Goal: Information Seeking & Learning: Learn about a topic

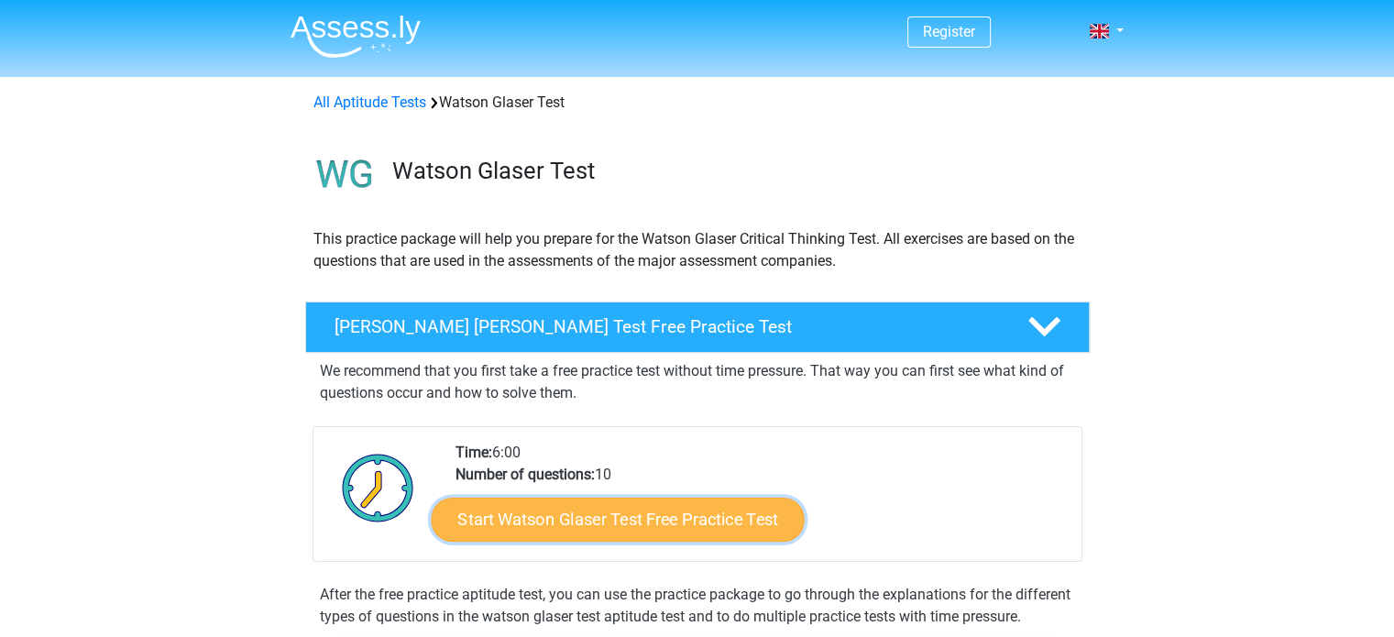
click at [630, 520] on link "Start Watson Glaser Test Free Practice Test" at bounding box center [617, 520] width 373 height 44
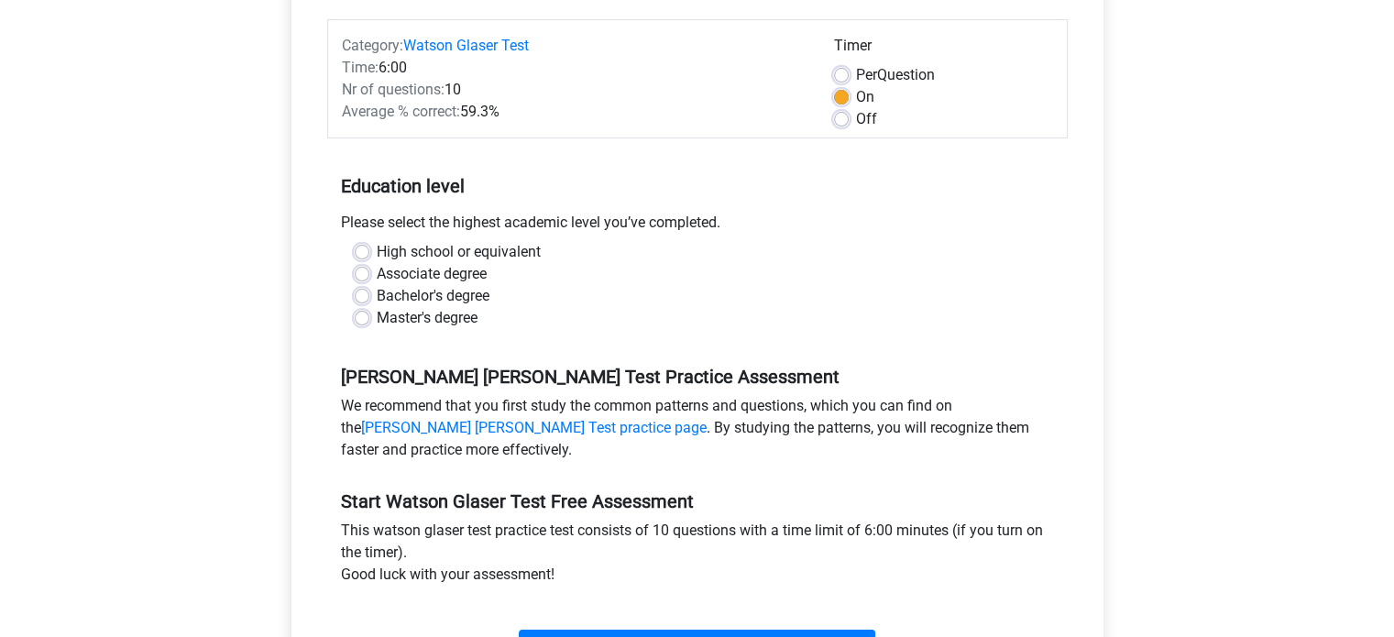
scroll to position [220, 0]
click at [856, 76] on label "Per Question" at bounding box center [895, 74] width 79 height 22
click at [844, 76] on input "Per Question" at bounding box center [841, 72] width 15 height 18
radio input "true"
click at [856, 124] on label "Off" at bounding box center [866, 118] width 21 height 22
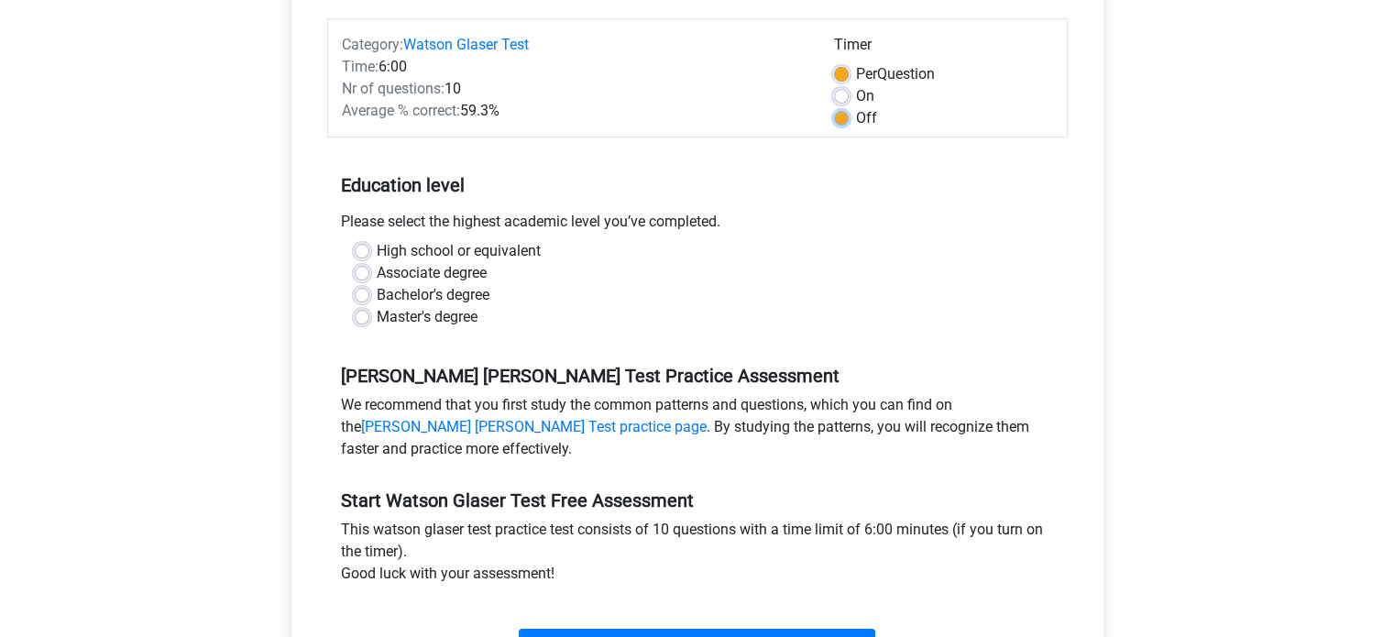
click at [847, 124] on input "Off" at bounding box center [841, 116] width 15 height 18
radio input "true"
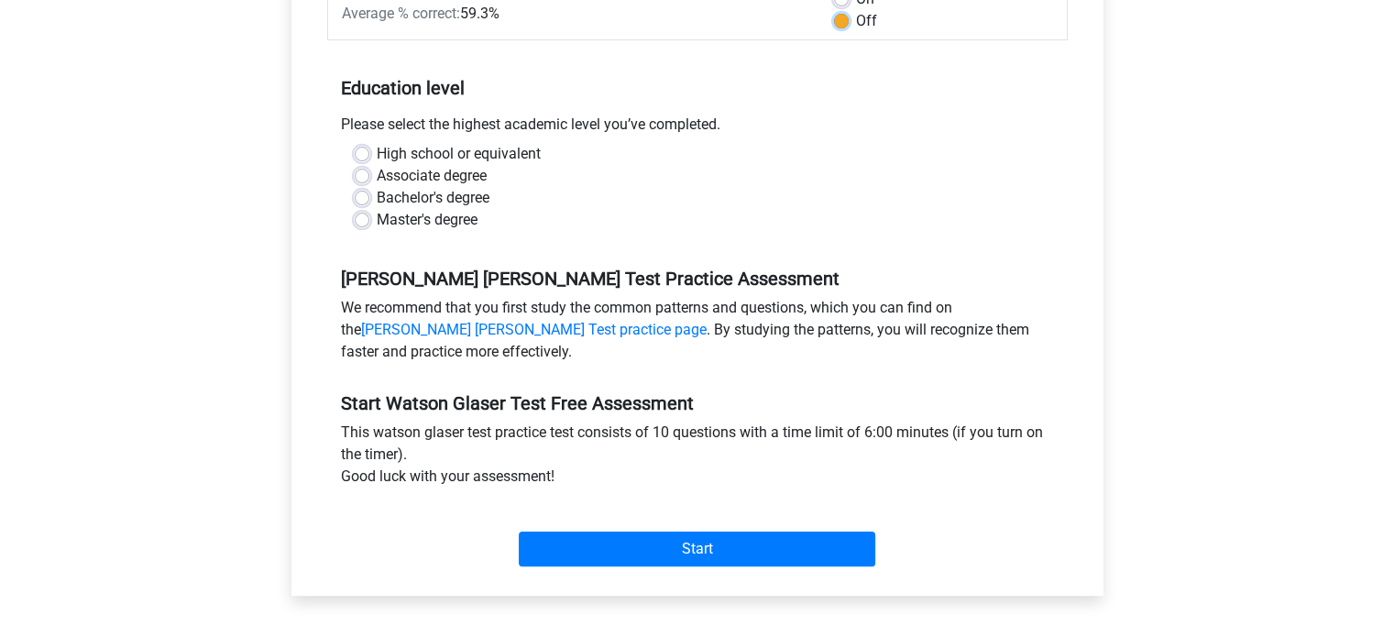
scroll to position [319, 0]
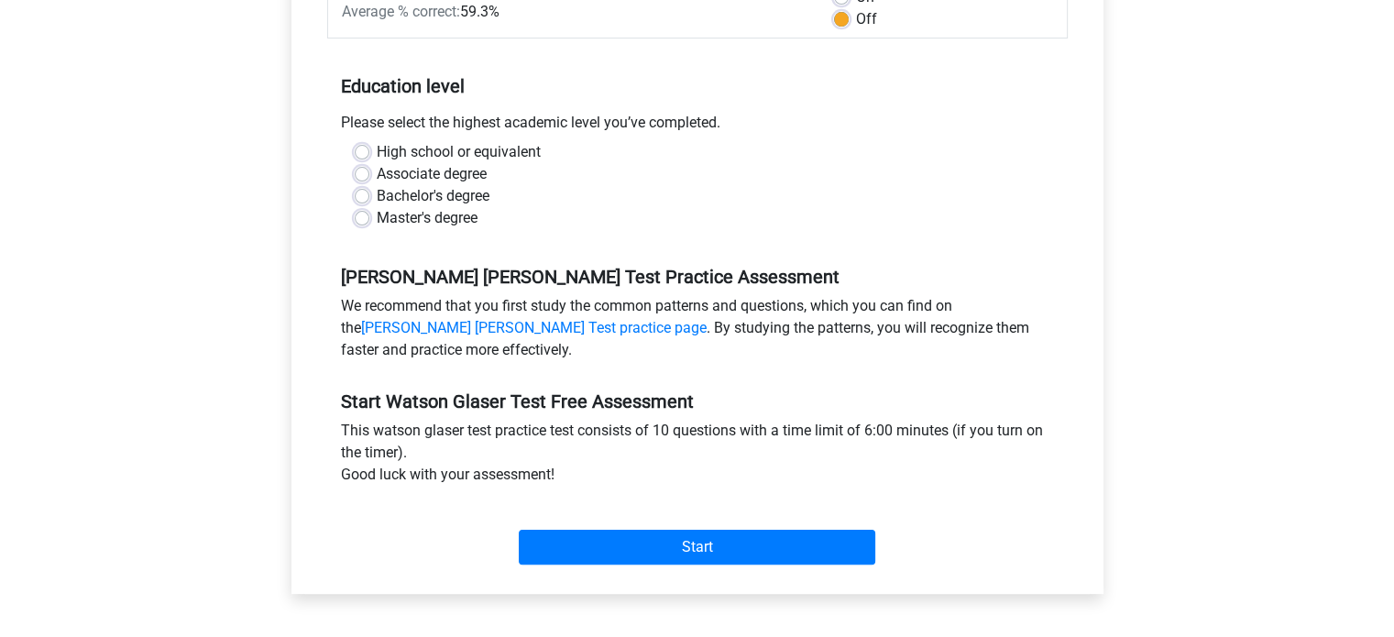
click at [463, 159] on label "High school or equivalent" at bounding box center [459, 152] width 164 height 22
click at [369, 159] on input "High school or equivalent" at bounding box center [362, 150] width 15 height 18
radio input "true"
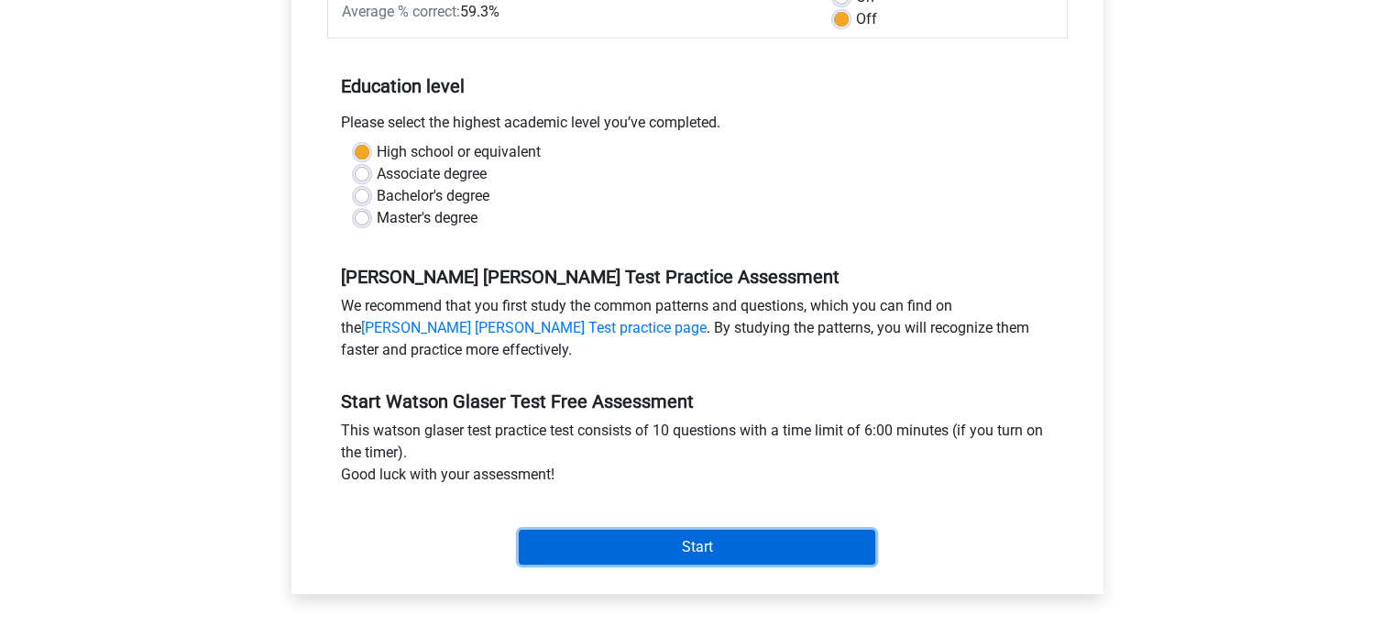
click at [717, 545] on input "Start" at bounding box center [697, 547] width 356 height 35
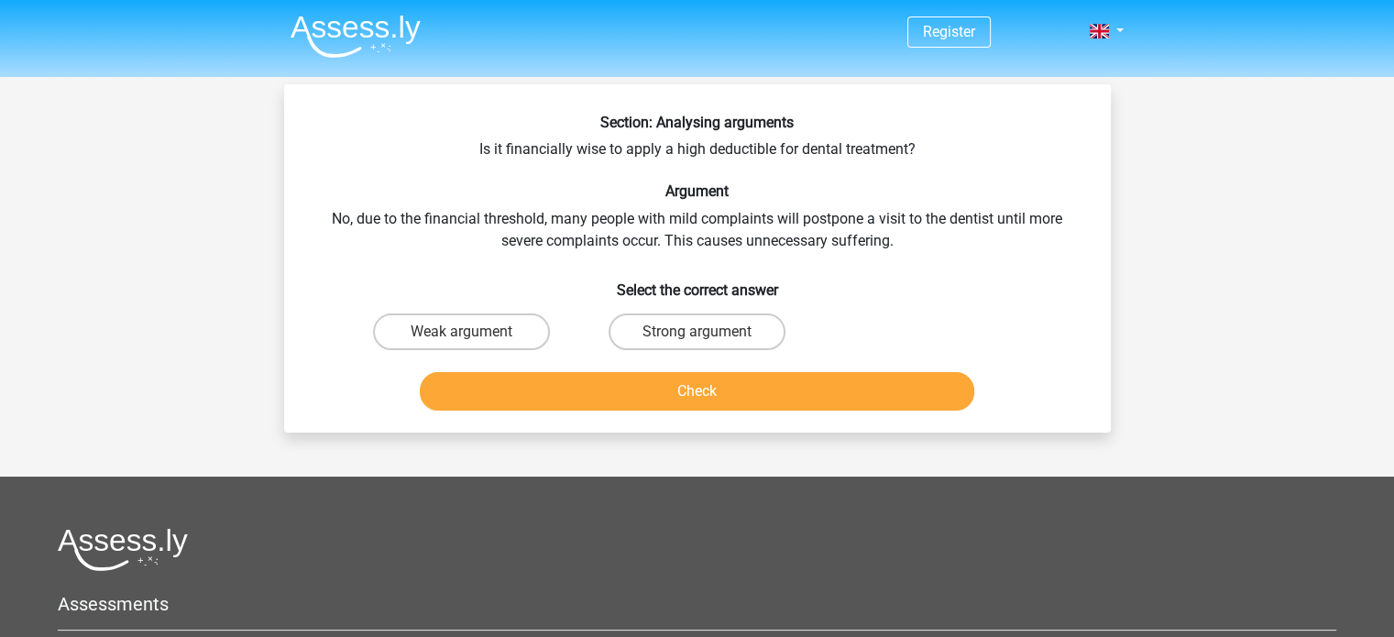
click at [706, 336] on input "Strong argument" at bounding box center [702, 338] width 12 height 12
radio input "true"
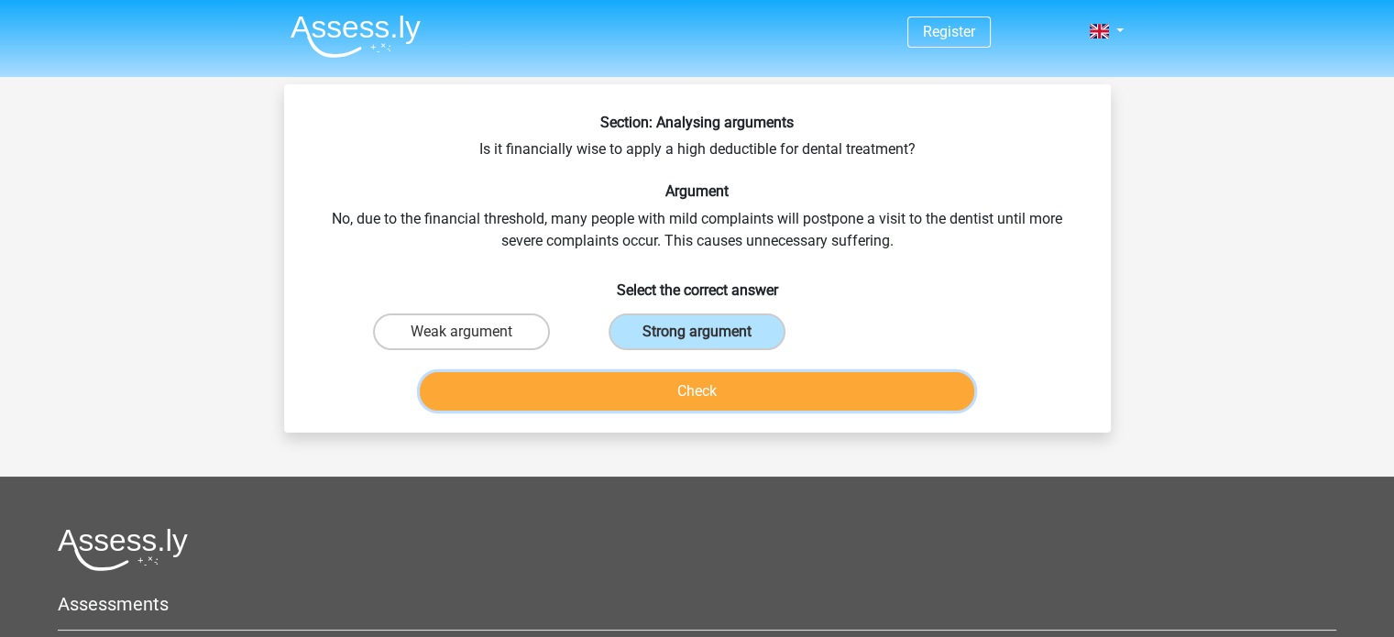
click at [676, 393] on button "Check" at bounding box center [697, 391] width 554 height 38
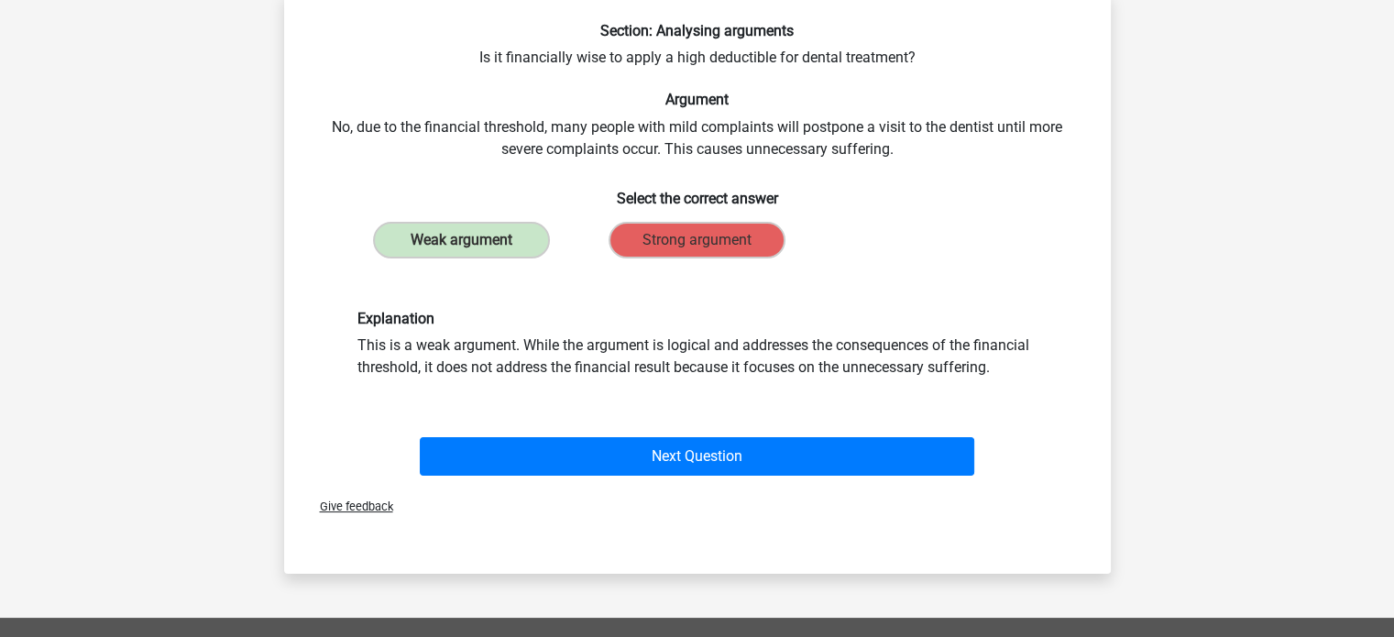
scroll to position [97, 0]
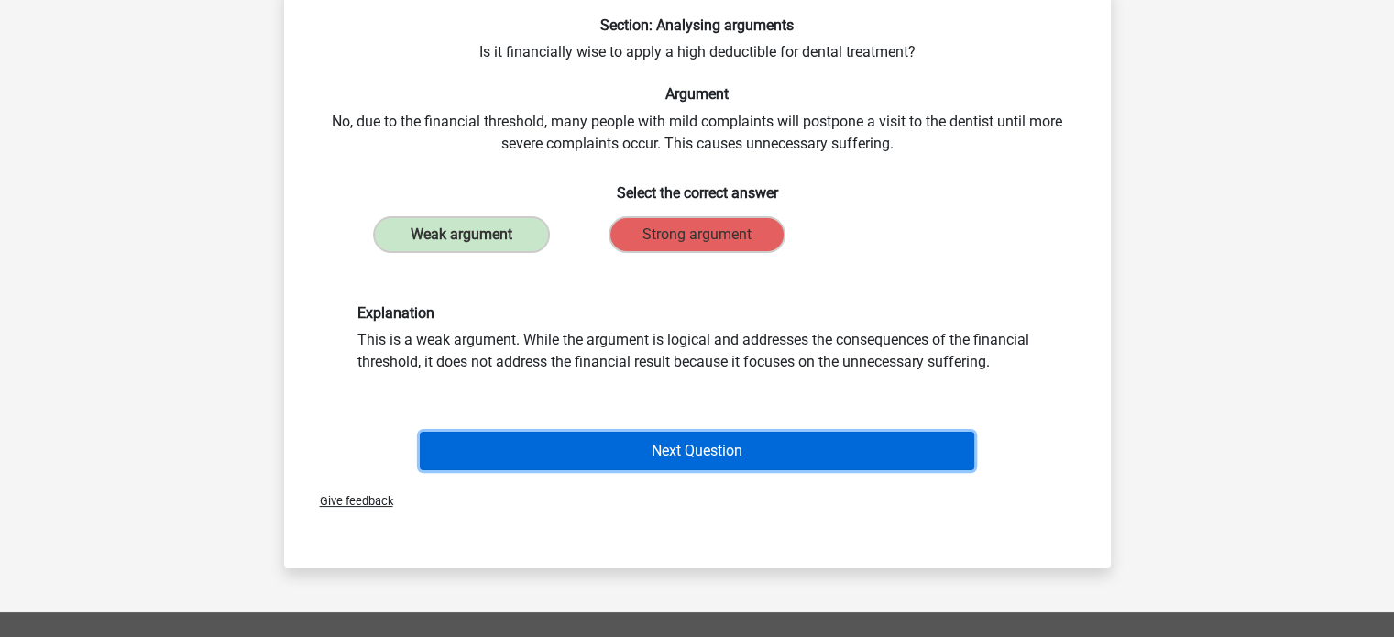
click at [651, 441] on button "Next Question" at bounding box center [697, 451] width 554 height 38
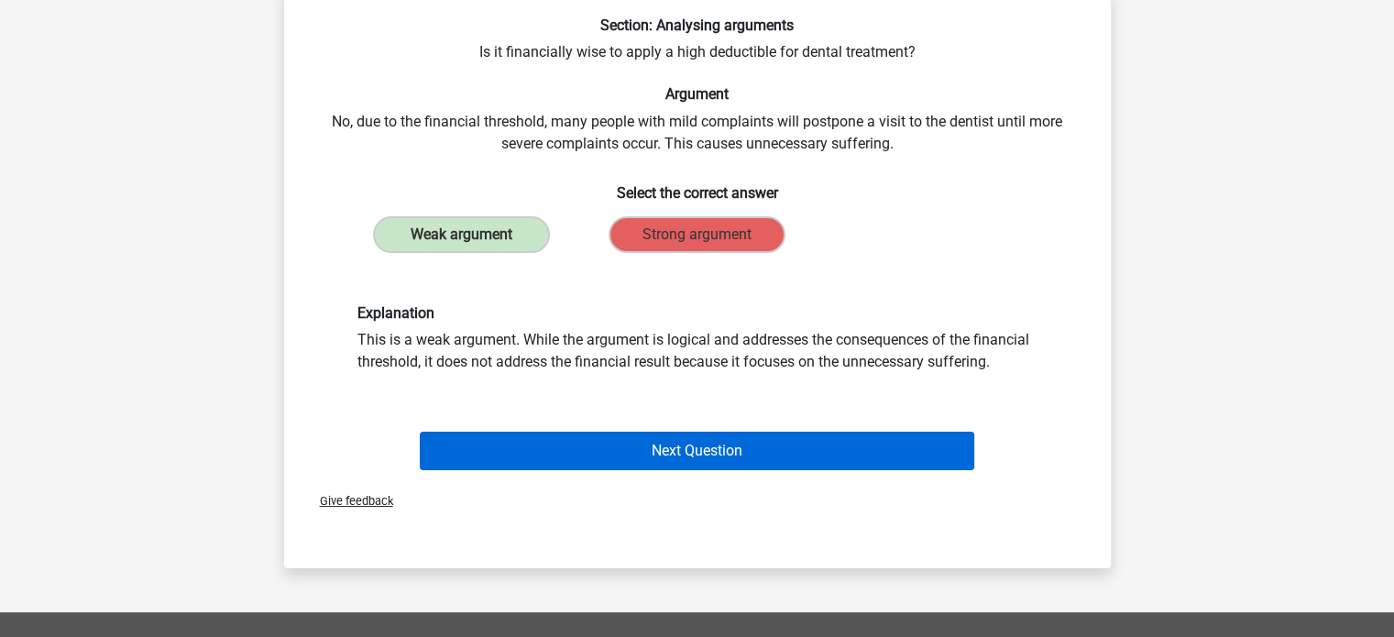
scroll to position [84, 0]
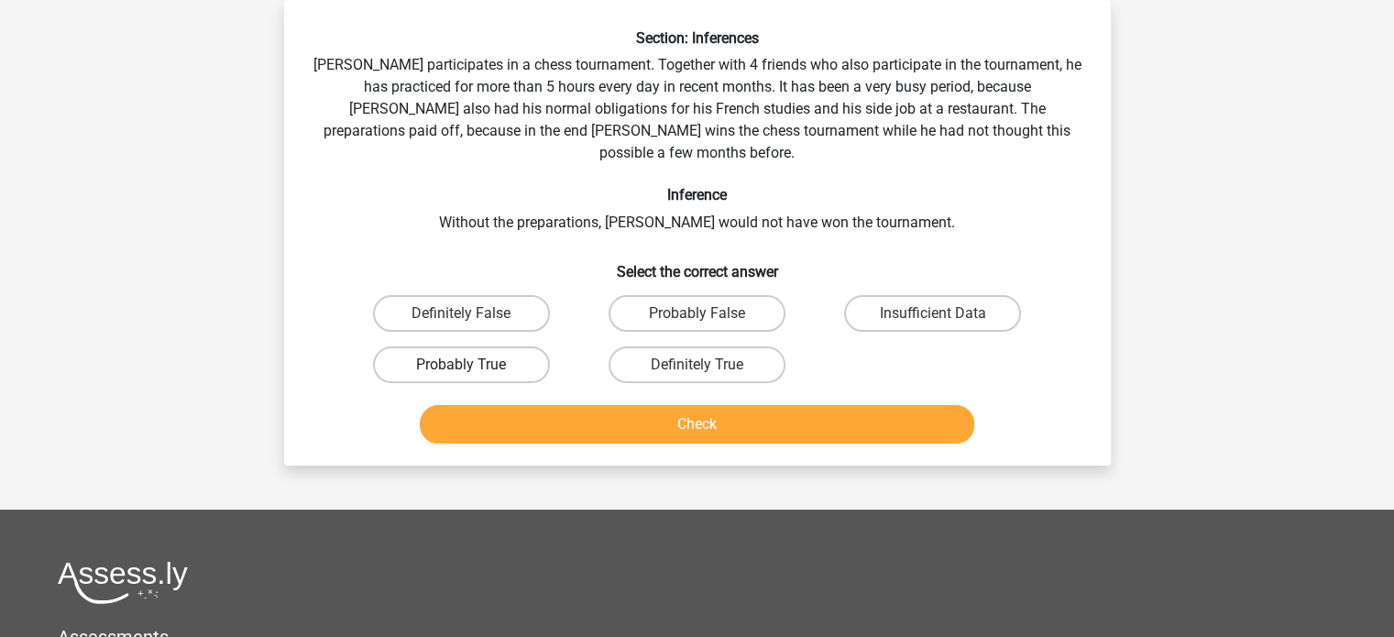
click at [495, 346] on label "Probably True" at bounding box center [461, 364] width 177 height 37
click at [473, 365] on input "Probably True" at bounding box center [467, 371] width 12 height 12
radio input "true"
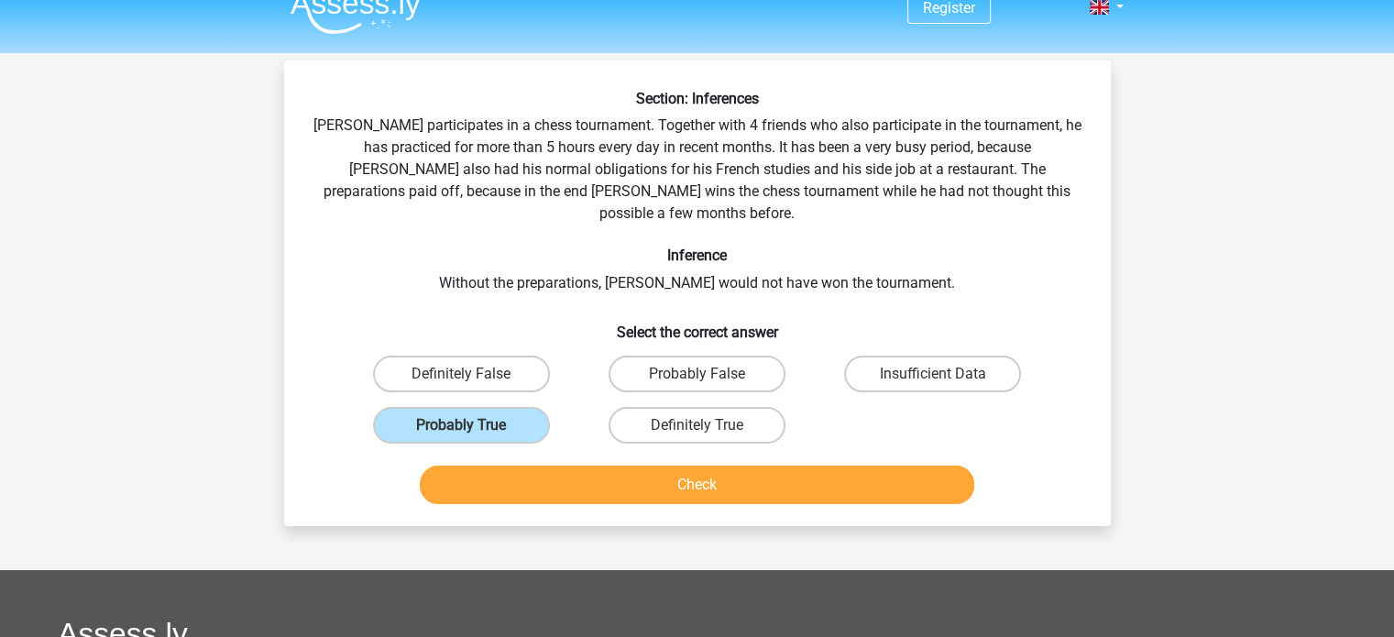
scroll to position [25, 0]
click at [737, 465] on button "Check" at bounding box center [697, 484] width 554 height 38
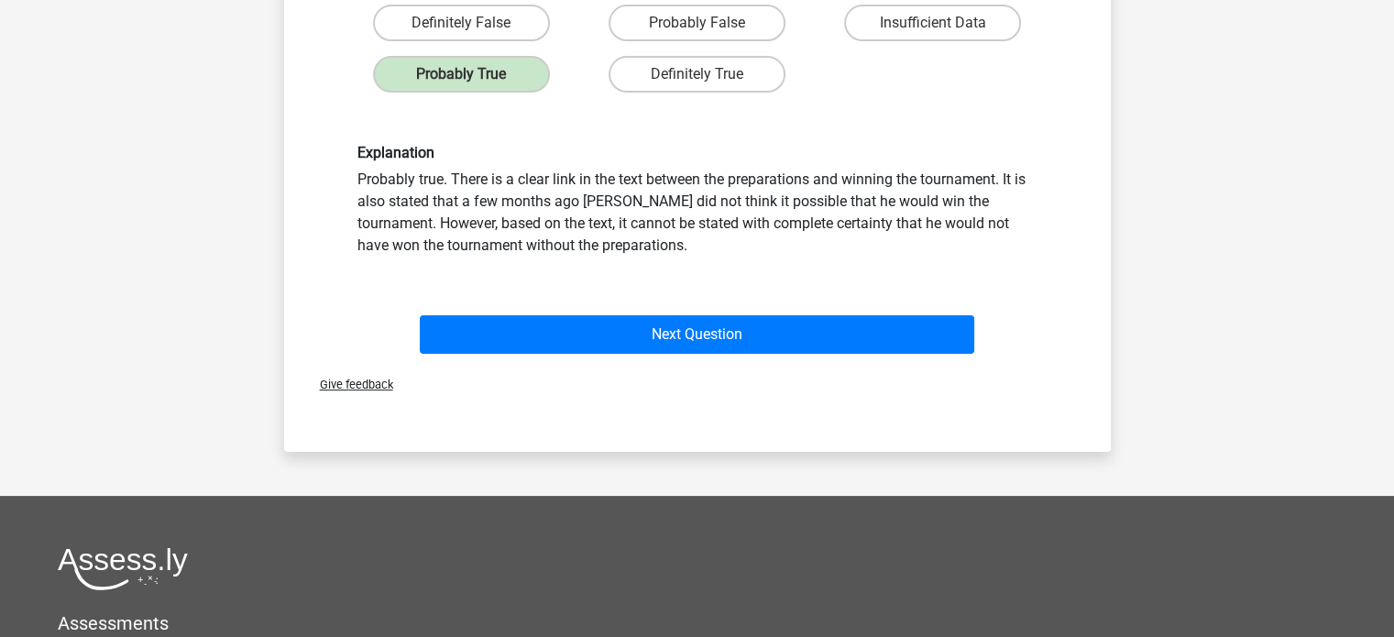
scroll to position [377, 0]
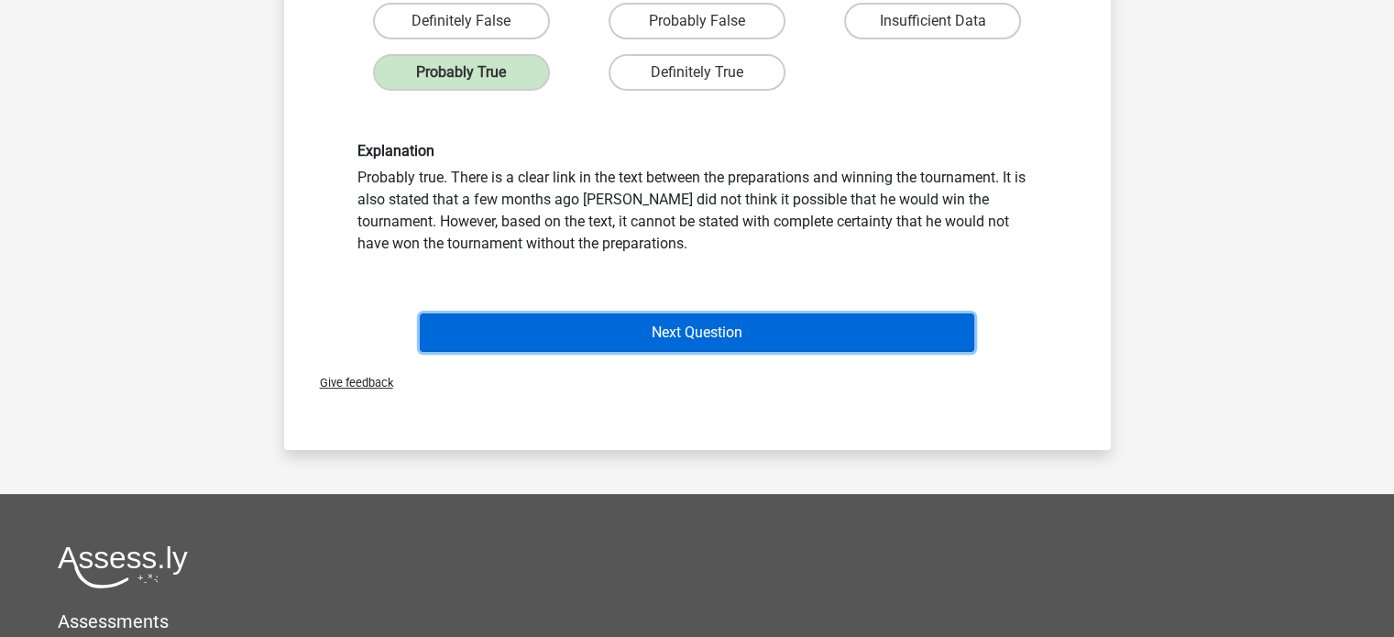
click at [707, 313] on button "Next Question" at bounding box center [697, 332] width 554 height 38
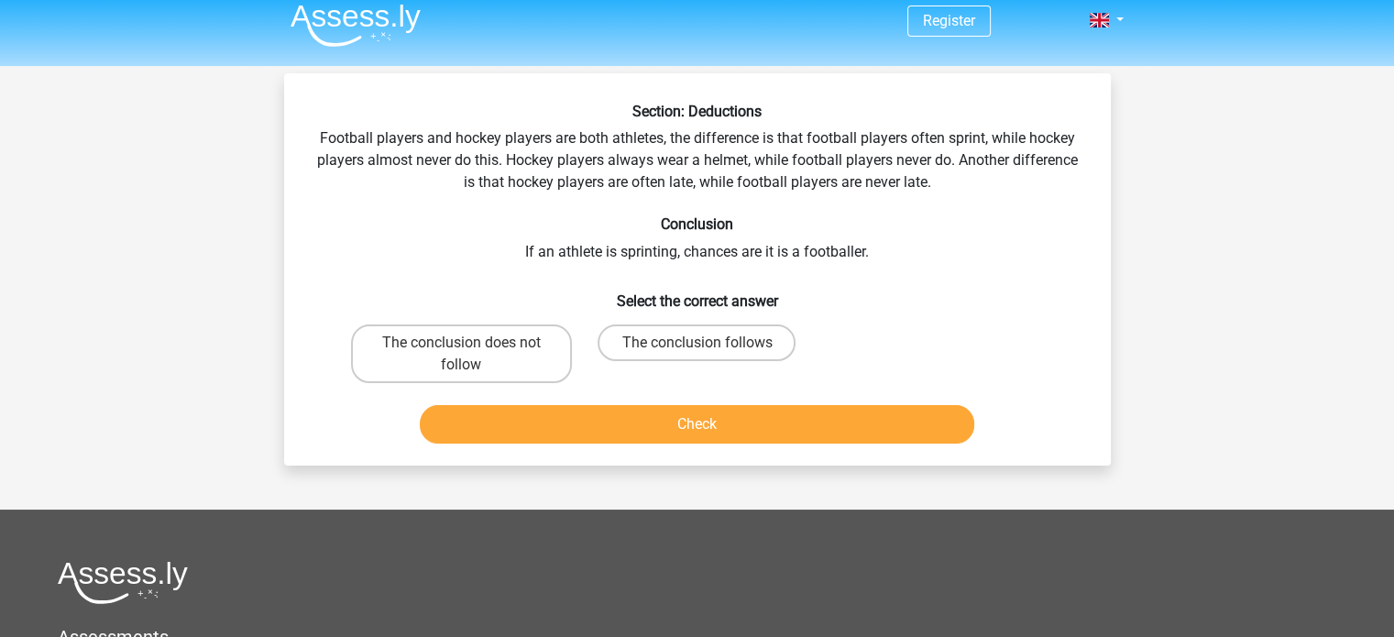
scroll to position [0, 0]
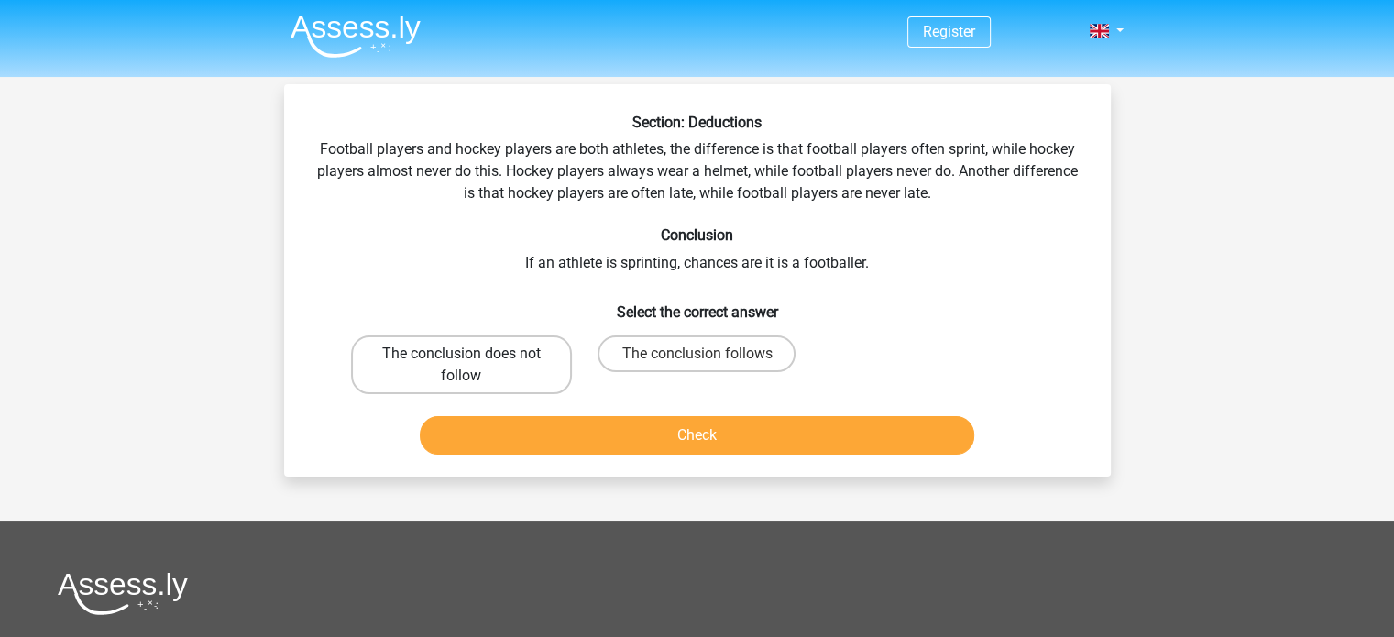
click at [469, 378] on label "The conclusion does not follow" at bounding box center [461, 364] width 221 height 59
click at [469, 366] on input "The conclusion does not follow" at bounding box center [467, 360] width 12 height 12
radio input "true"
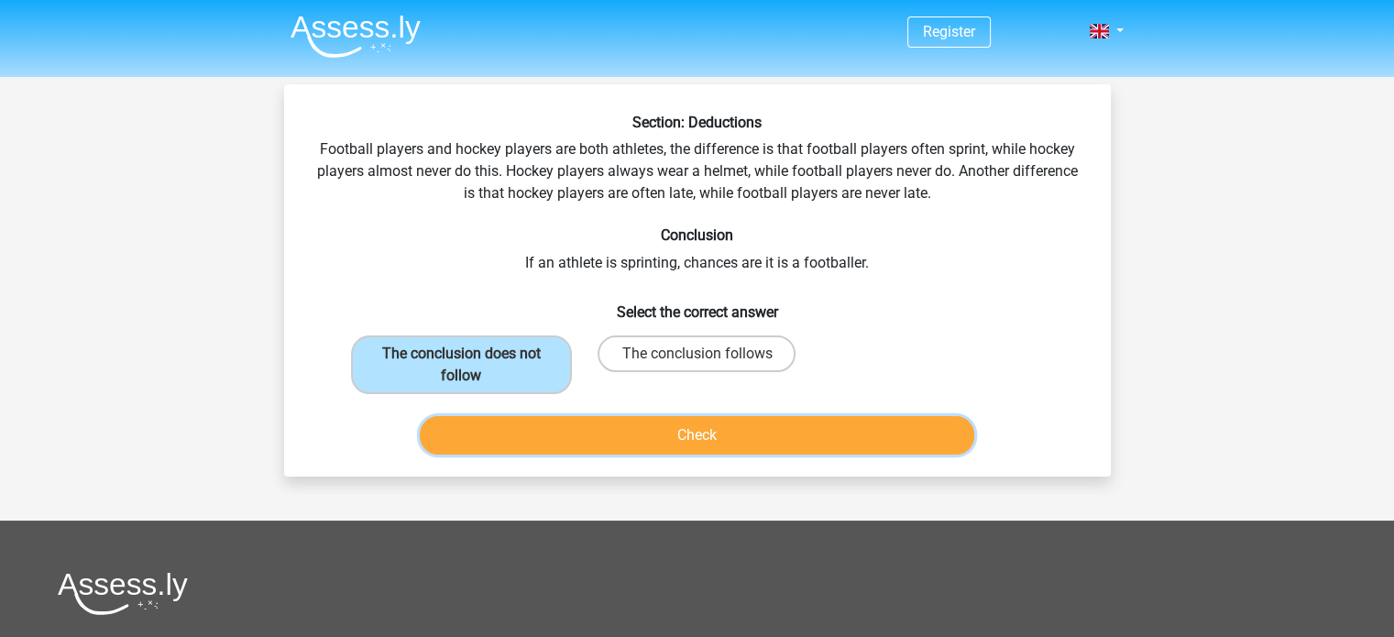
click at [792, 430] on button "Check" at bounding box center [697, 435] width 554 height 38
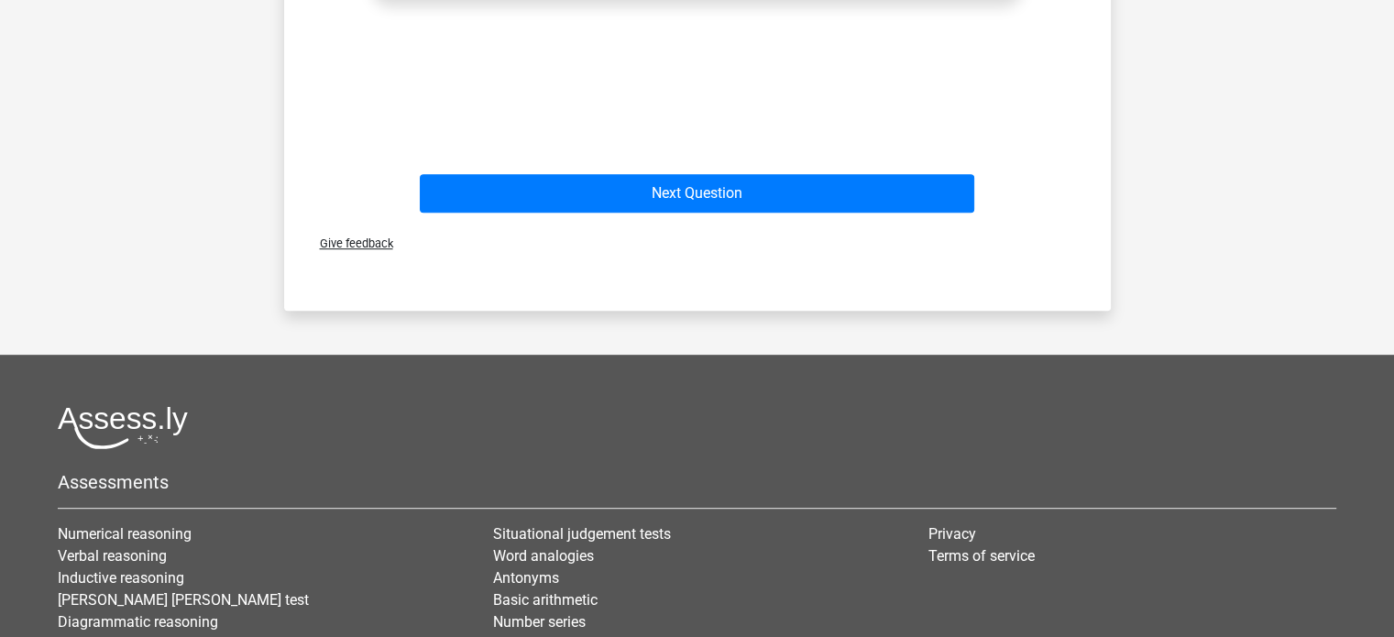
scroll to position [882, 0]
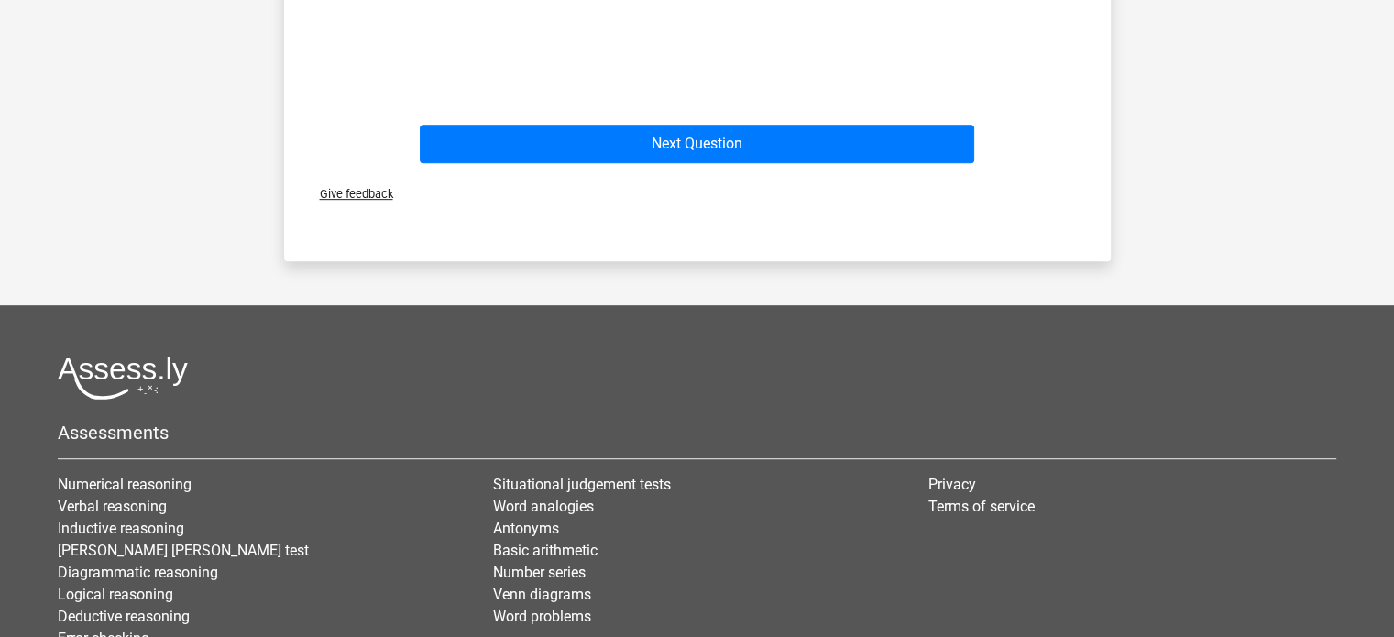
click at [809, 163] on div "Next Question" at bounding box center [697, 148] width 707 height 46
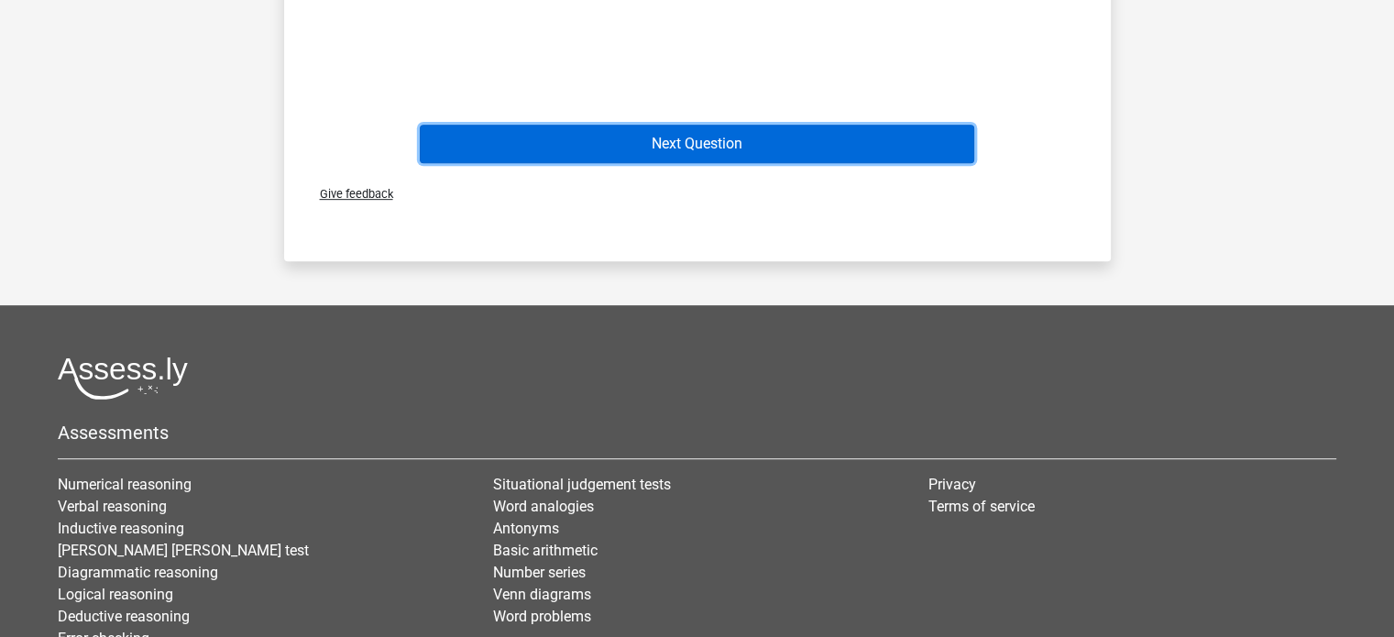
click at [827, 147] on button "Next Question" at bounding box center [697, 144] width 554 height 38
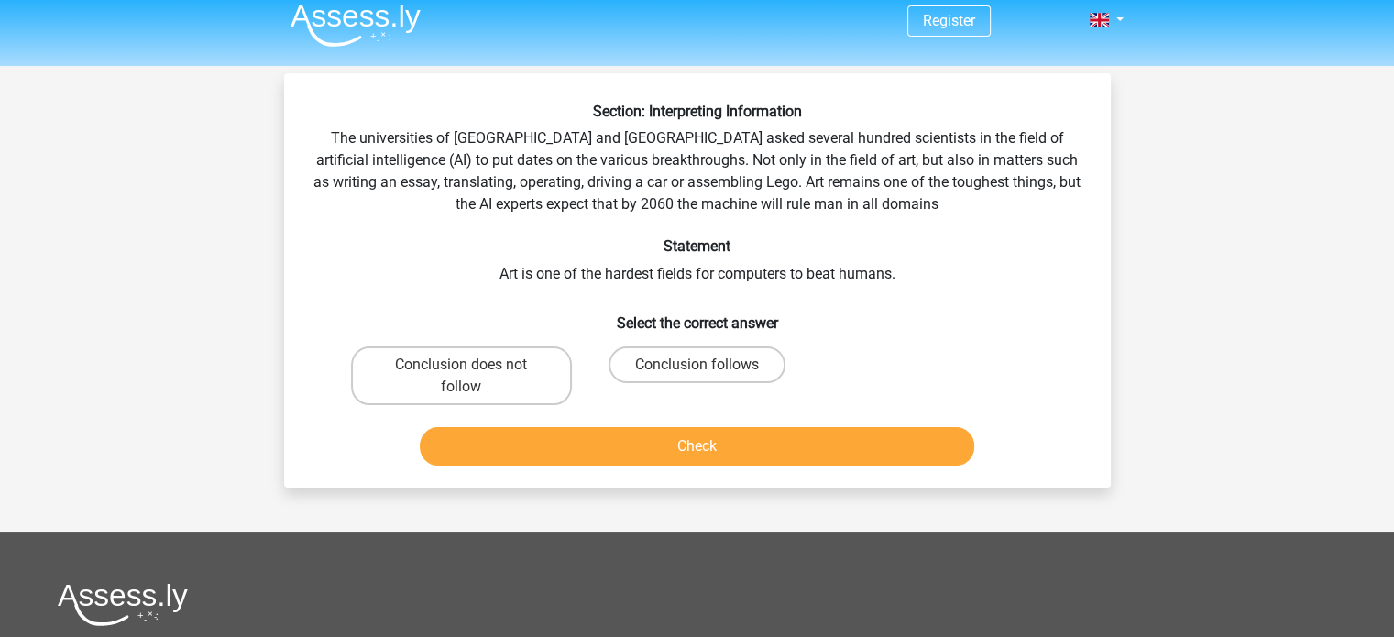
scroll to position [0, 0]
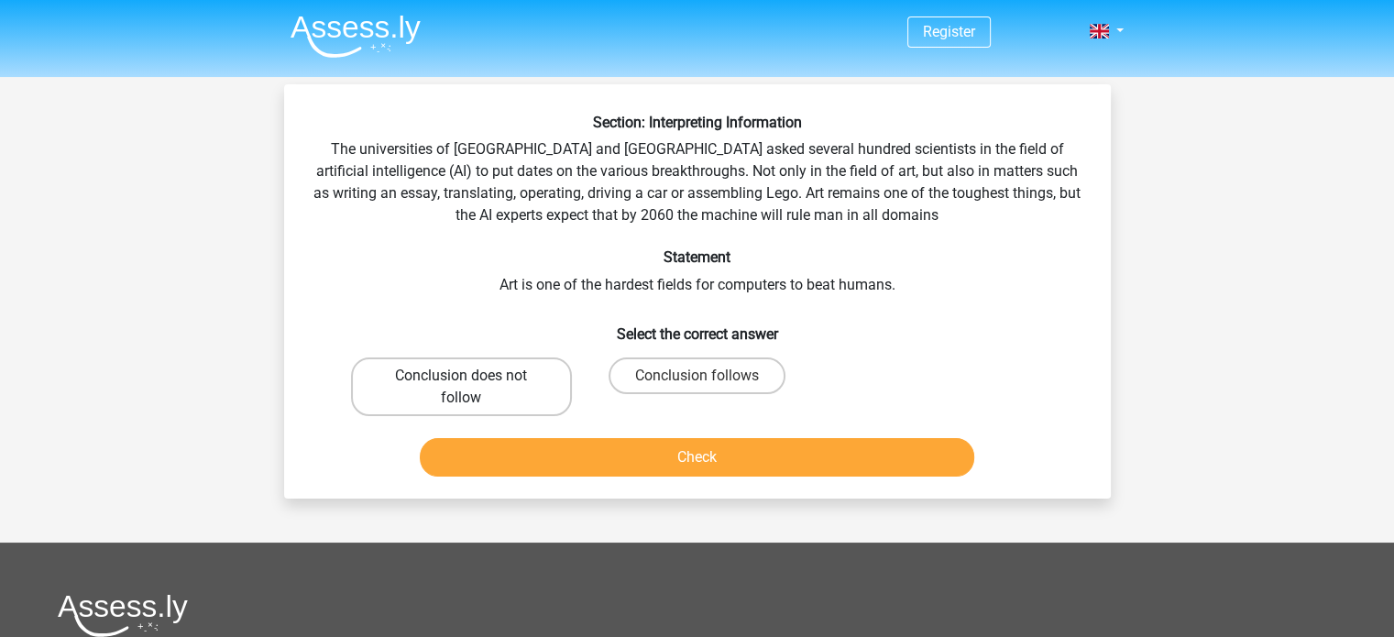
click at [513, 372] on label "Conclusion does not follow" at bounding box center [461, 386] width 221 height 59
click at [473, 376] on input "Conclusion does not follow" at bounding box center [467, 382] width 12 height 12
radio input "true"
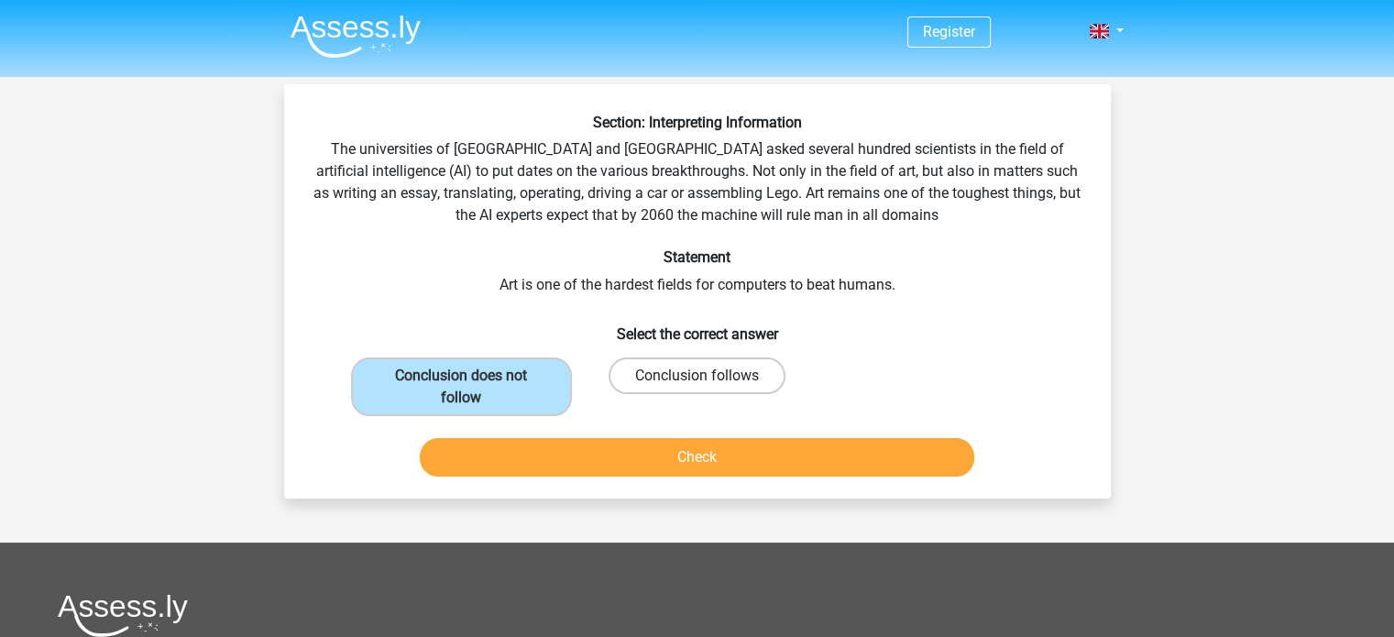
click at [693, 373] on label "Conclusion follows" at bounding box center [696, 375] width 177 height 37
click at [696, 376] on input "Conclusion follows" at bounding box center [702, 382] width 12 height 12
radio input "true"
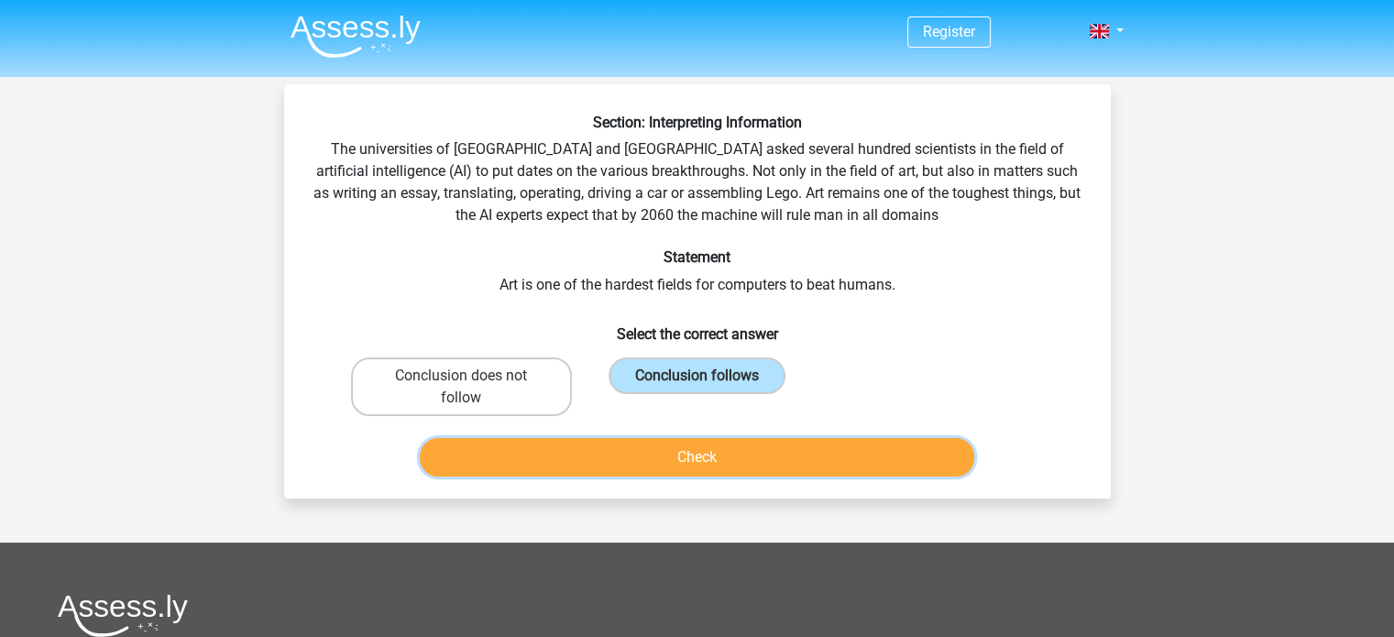
click at [699, 448] on button "Check" at bounding box center [697, 457] width 554 height 38
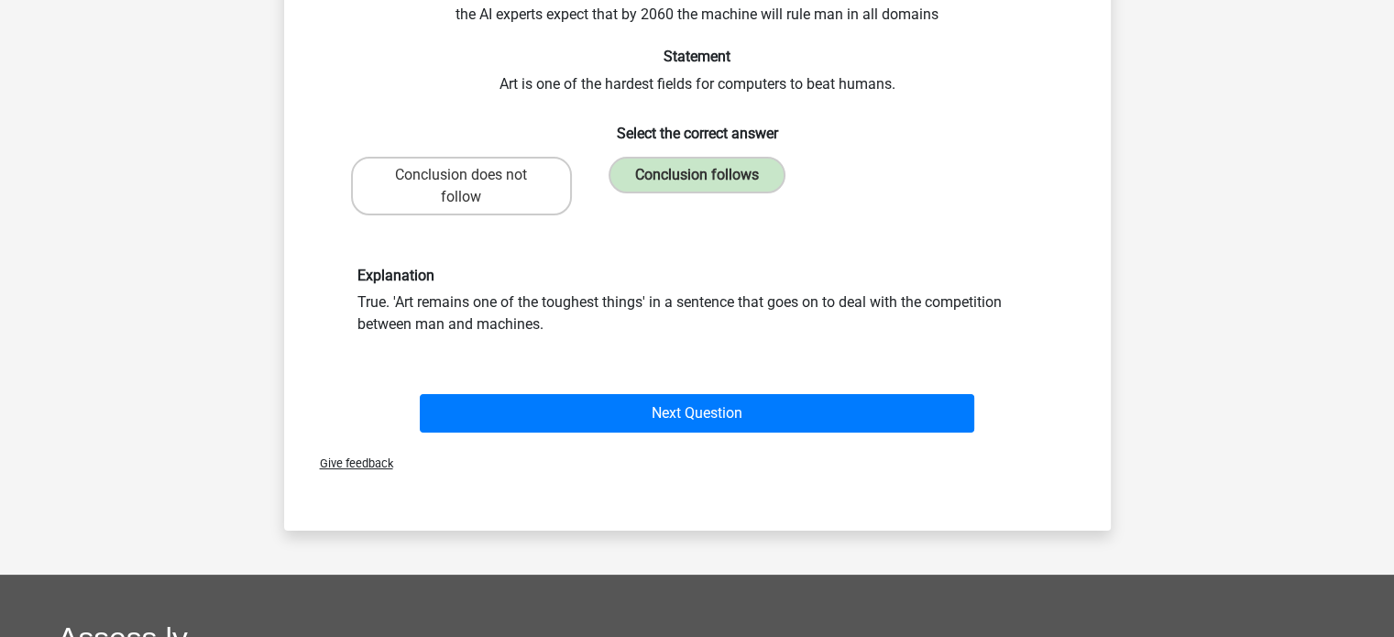
scroll to position [205, 0]
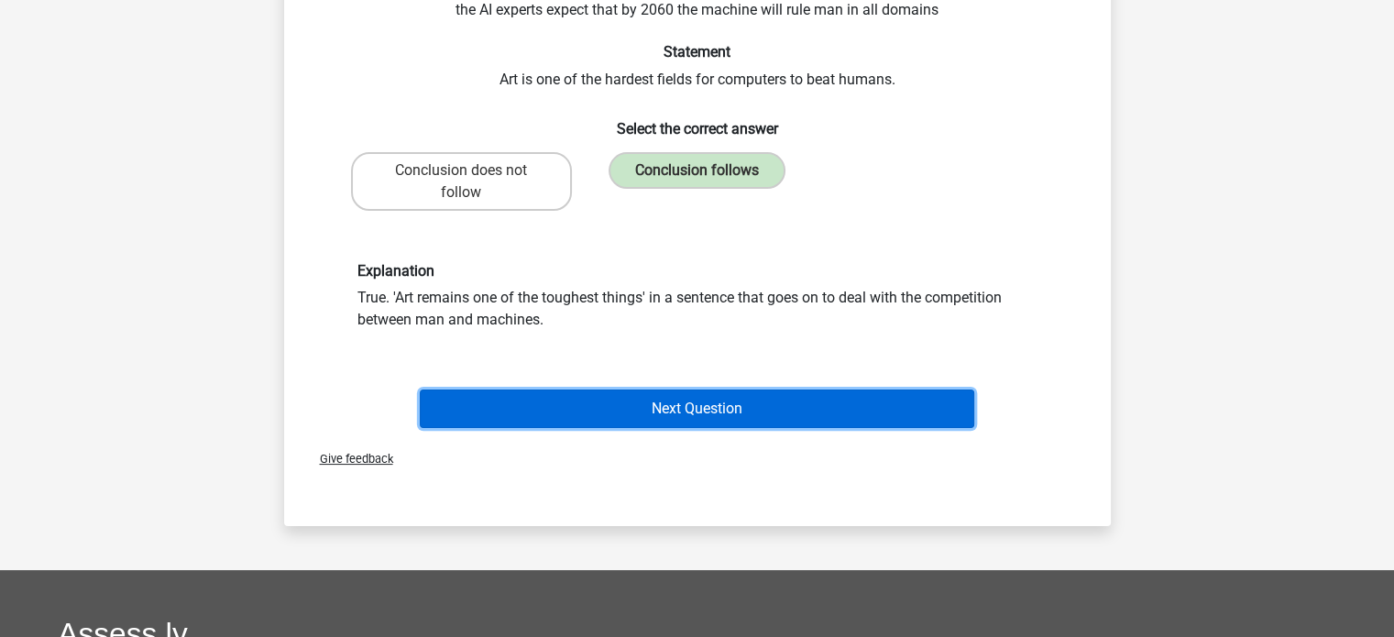
click at [715, 405] on button "Next Question" at bounding box center [697, 408] width 554 height 38
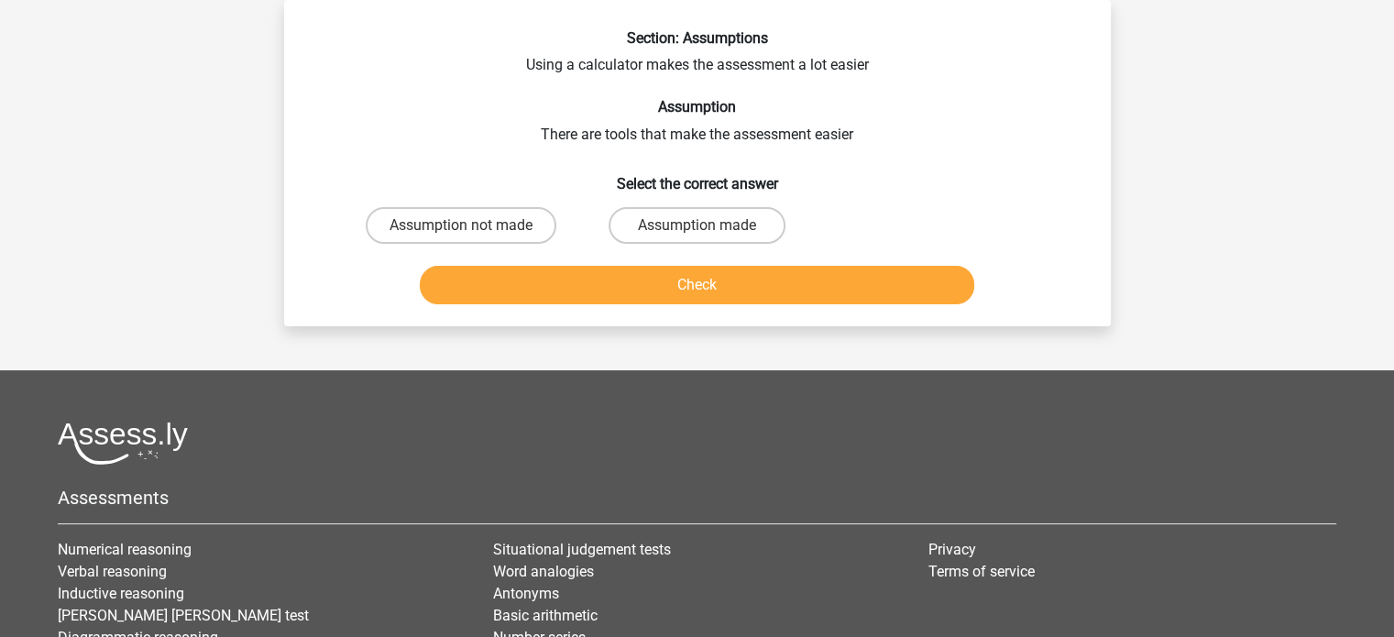
scroll to position [84, 0]
click at [663, 219] on label "Assumption made" at bounding box center [696, 225] width 177 height 37
click at [696, 225] on input "Assumption made" at bounding box center [702, 231] width 12 height 12
radio input "true"
click at [546, 226] on label "Assumption not made" at bounding box center [461, 225] width 191 height 37
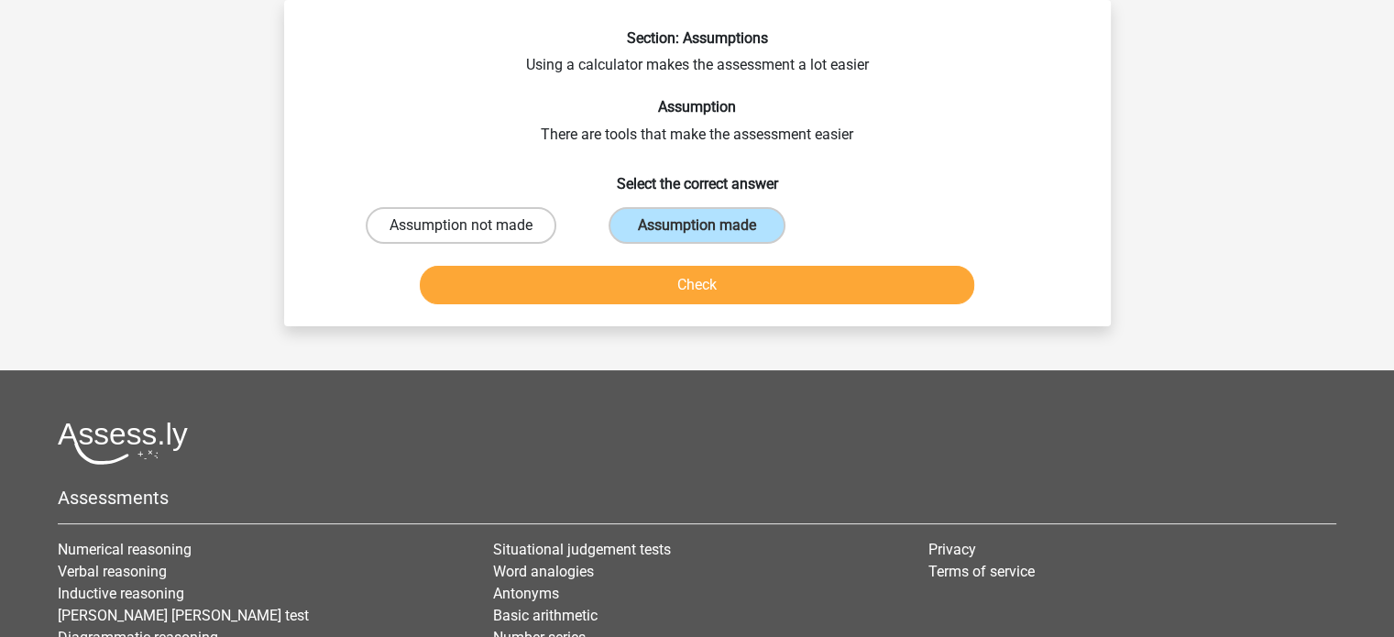
click at [473, 226] on input "Assumption not made" at bounding box center [467, 231] width 12 height 12
radio input "true"
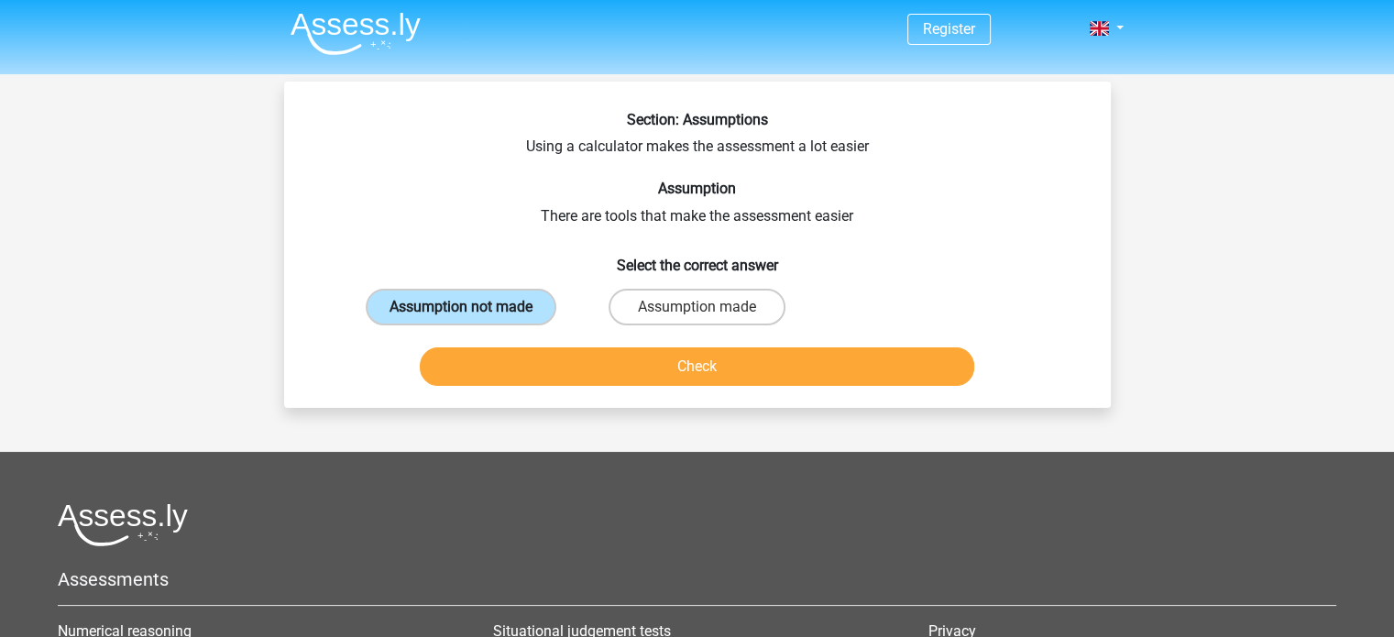
scroll to position [0, 0]
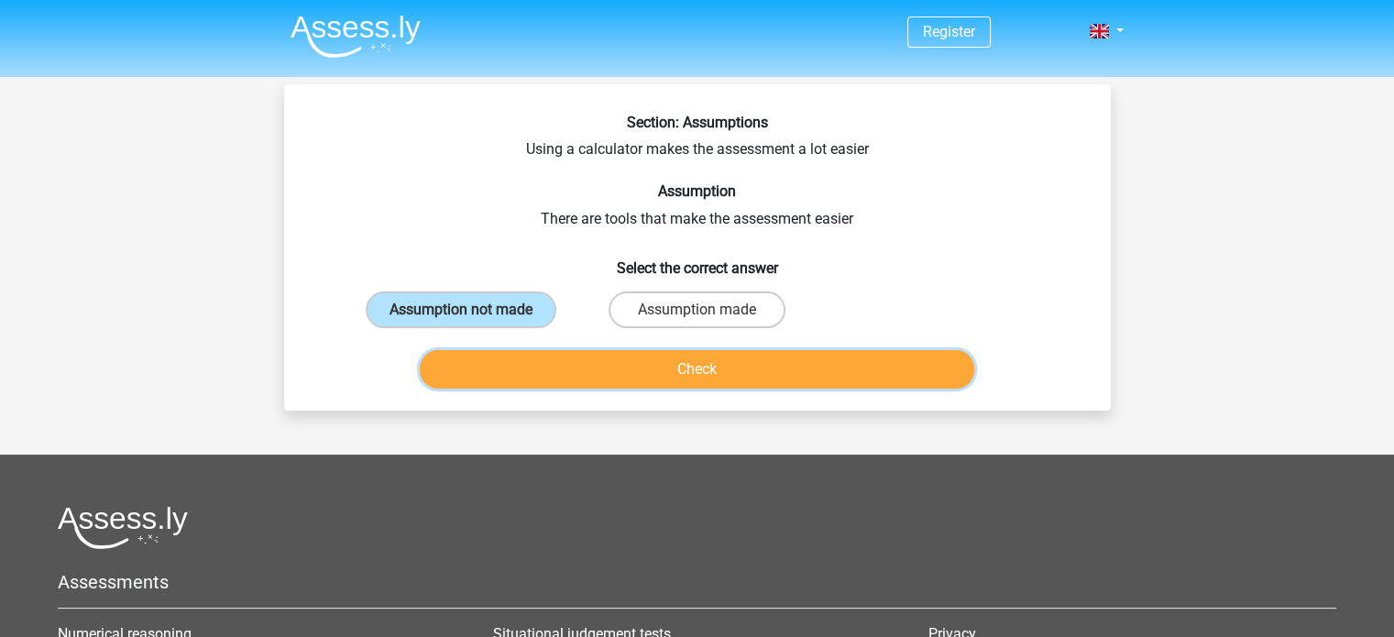
click at [641, 381] on button "Check" at bounding box center [697, 369] width 554 height 38
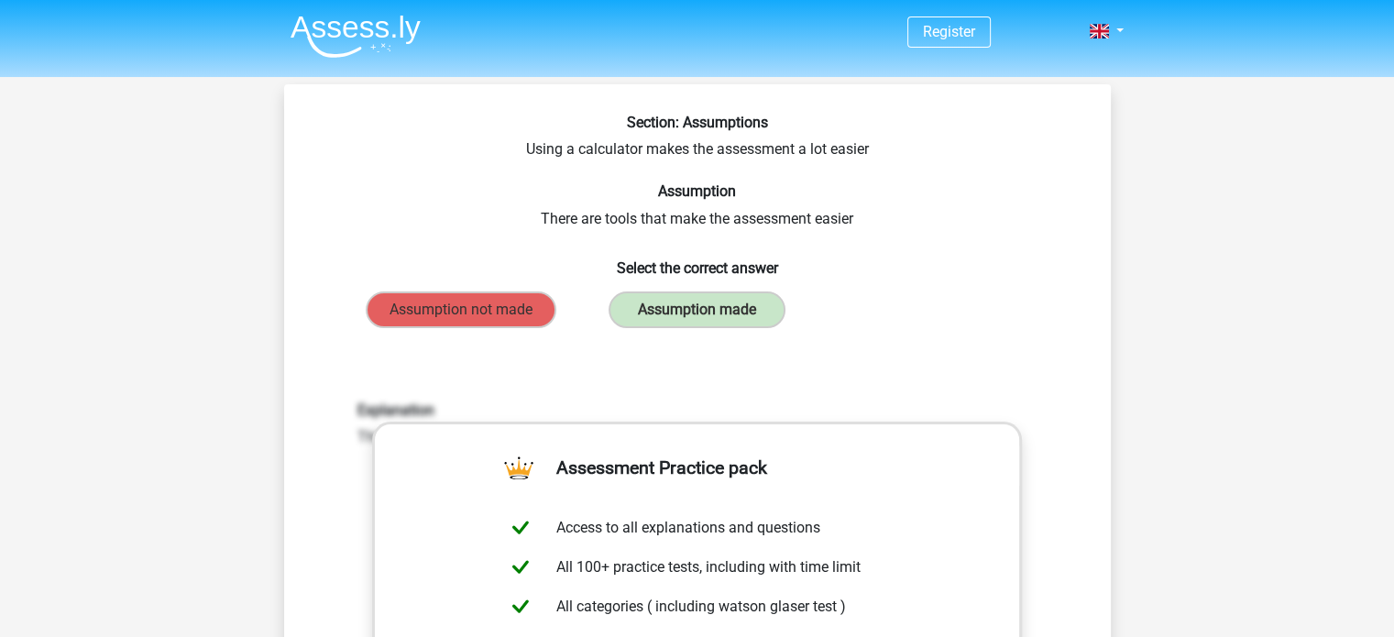
scroll to position [55, 0]
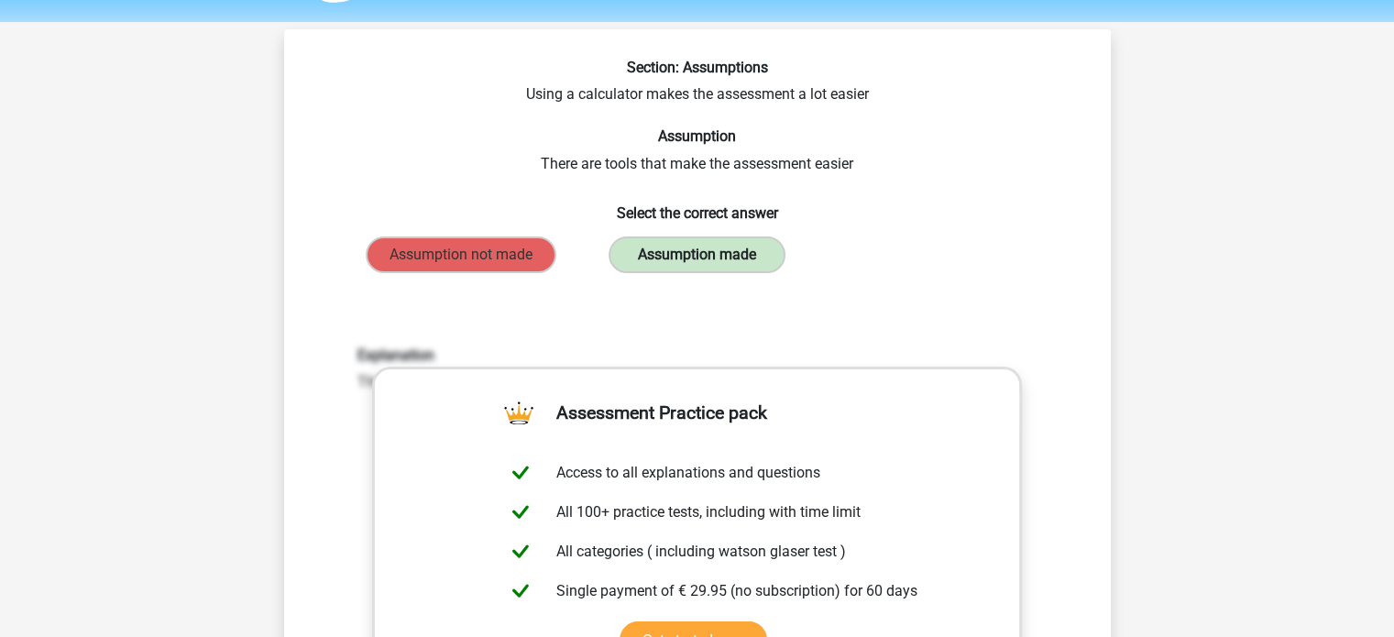
click at [716, 253] on label "Assumption made" at bounding box center [696, 254] width 177 height 37
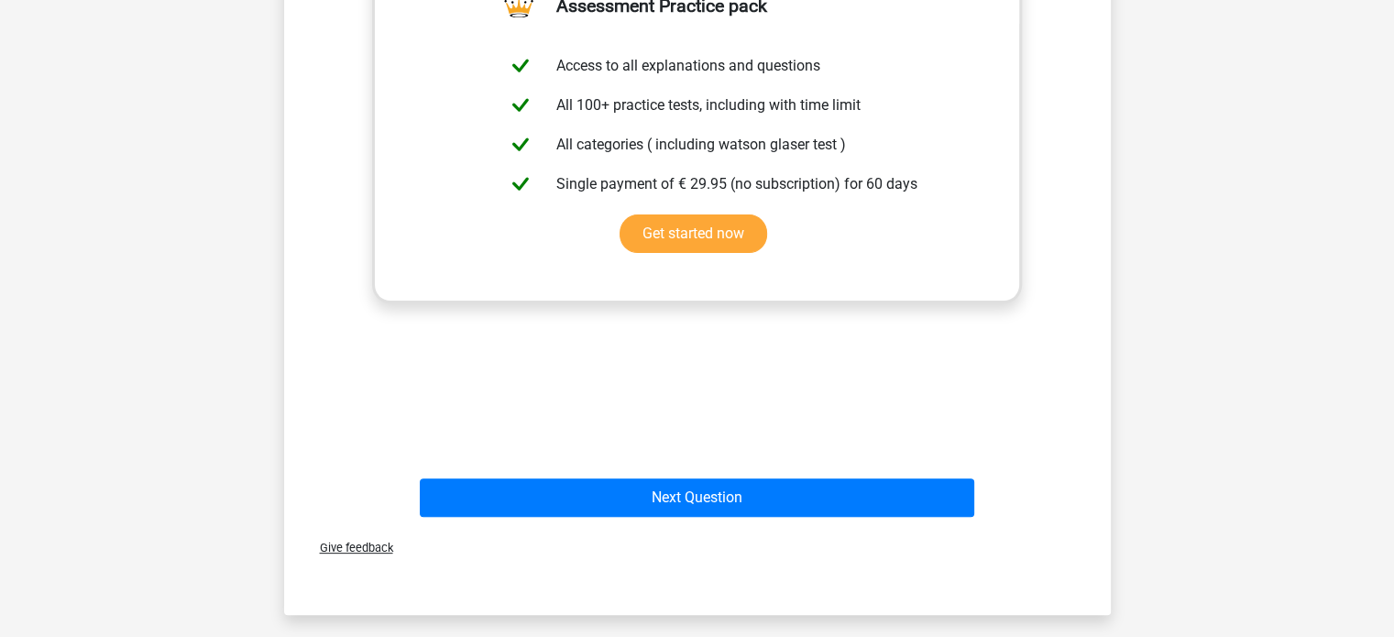
scroll to position [475, 0]
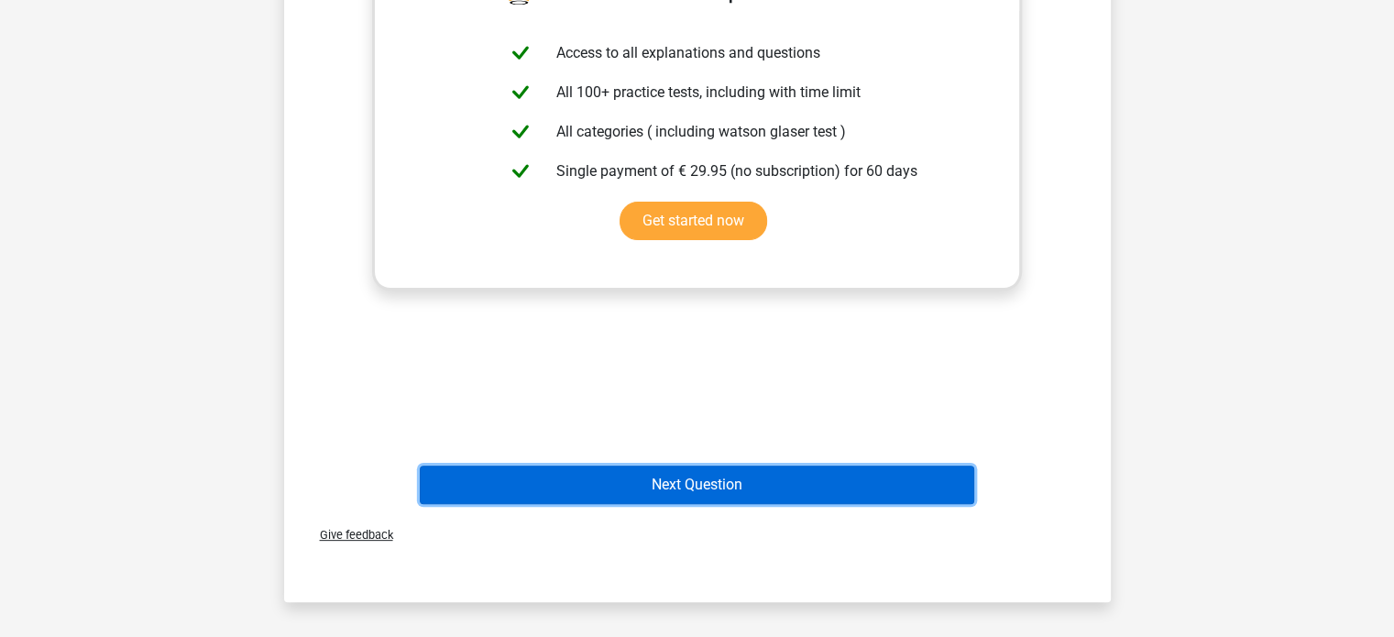
click at [661, 468] on button "Next Question" at bounding box center [697, 484] width 554 height 38
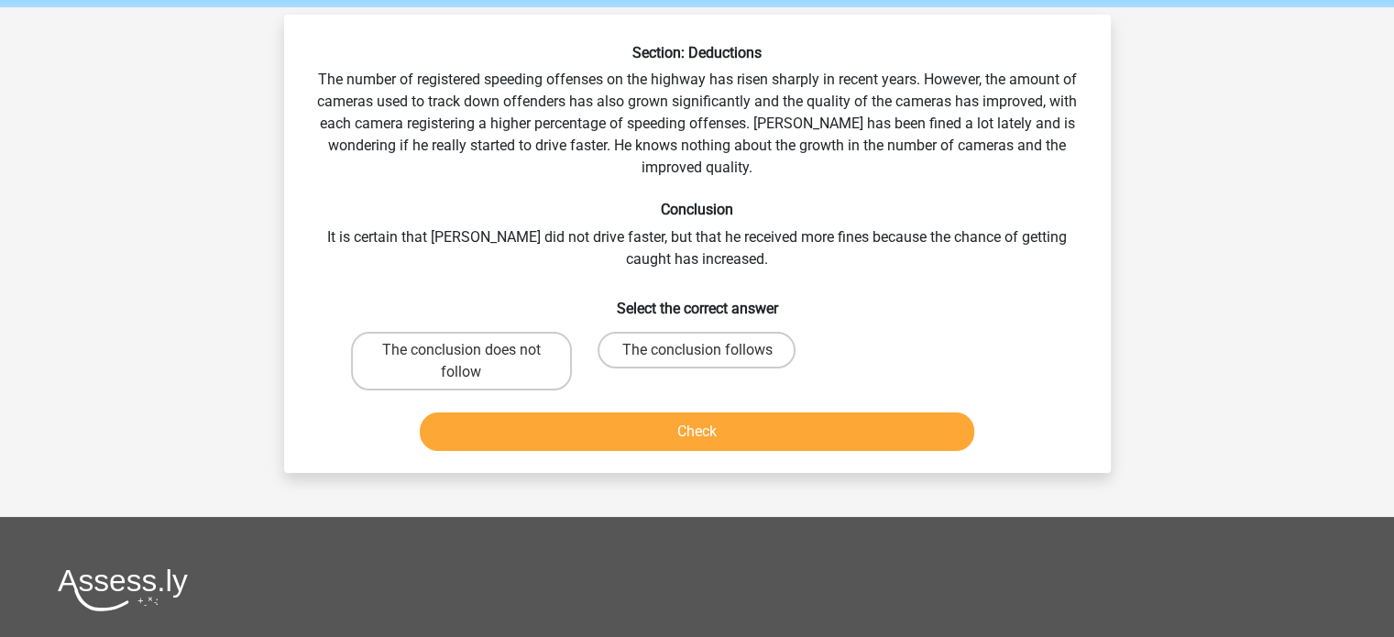
scroll to position [0, 0]
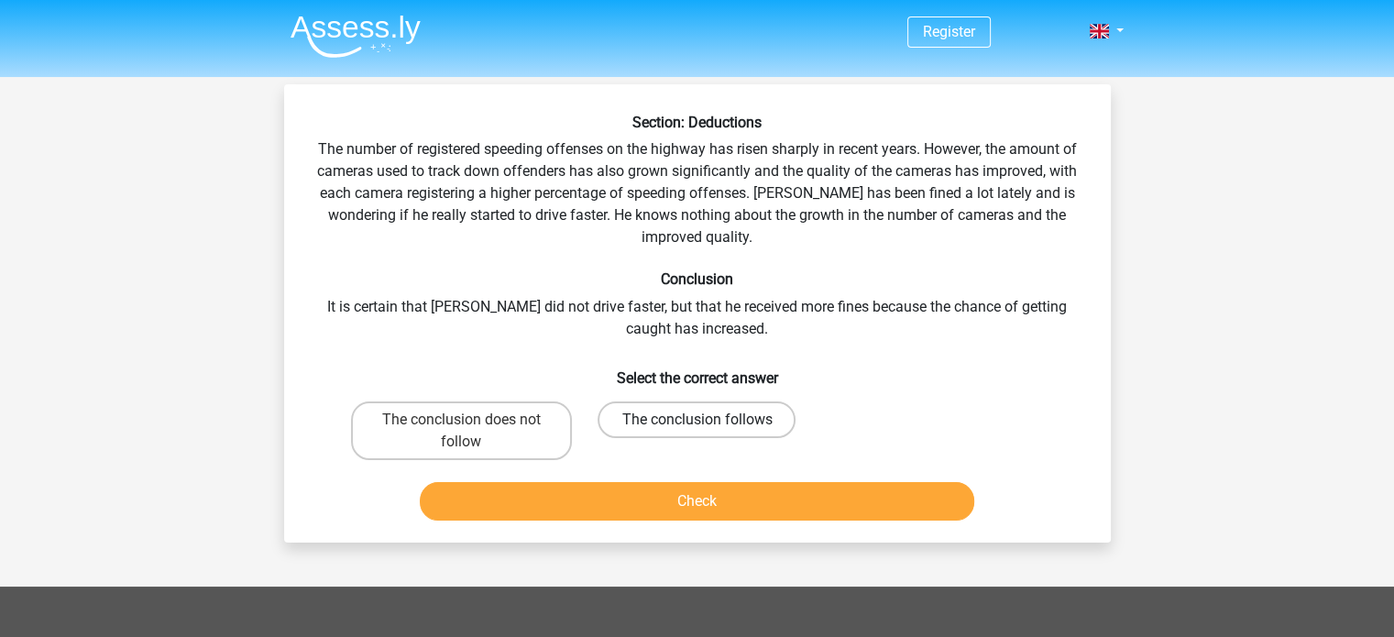
click at [633, 422] on label "The conclusion follows" at bounding box center [696, 419] width 198 height 37
click at [696, 422] on input "The conclusion follows" at bounding box center [702, 426] width 12 height 12
radio input "true"
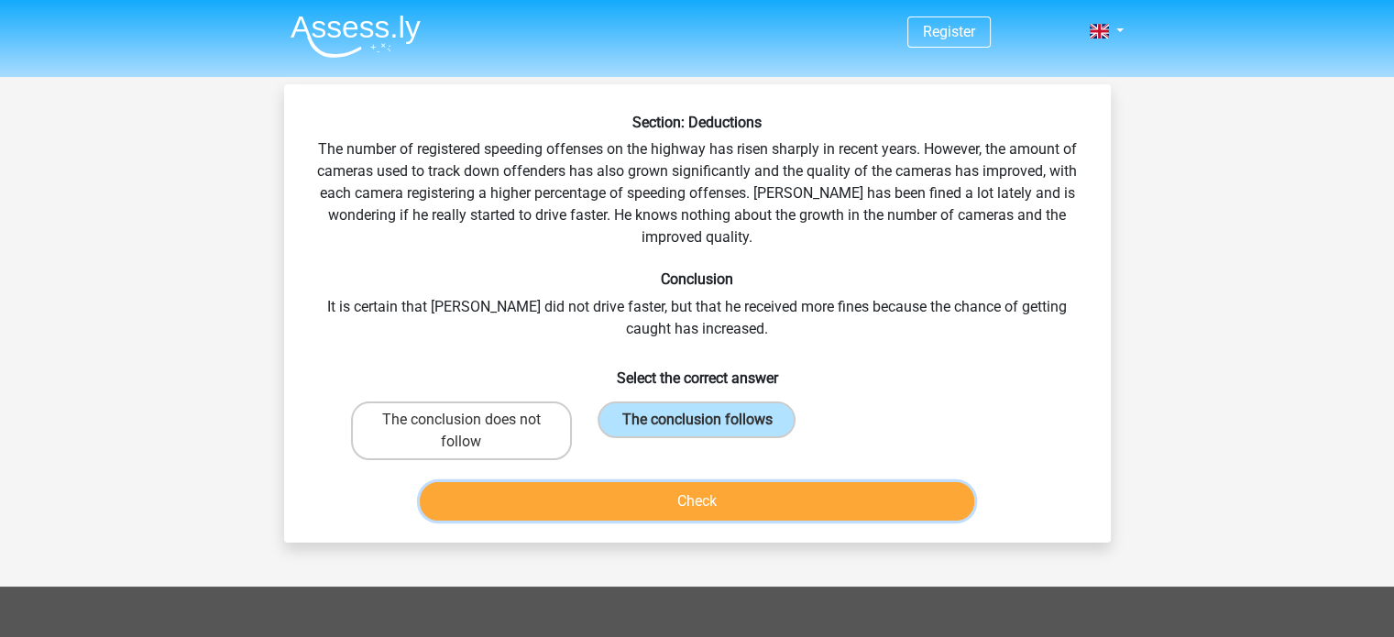
click at [706, 485] on button "Check" at bounding box center [697, 501] width 554 height 38
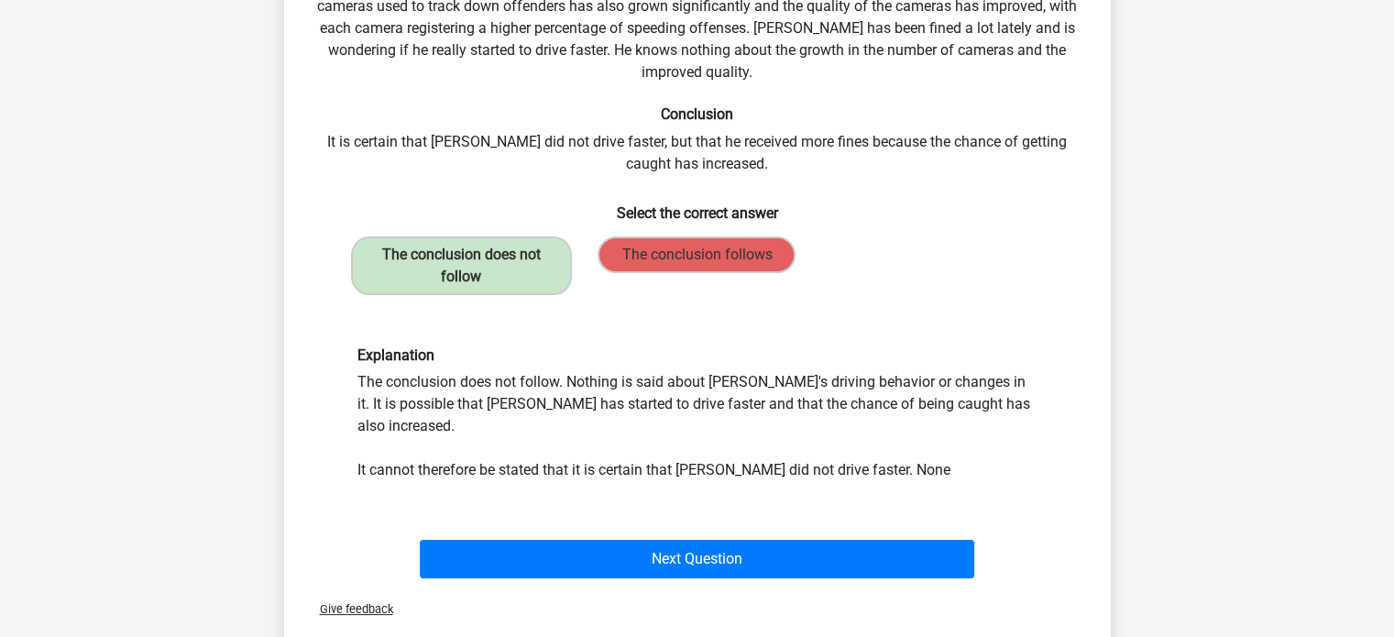
scroll to position [186, 0]
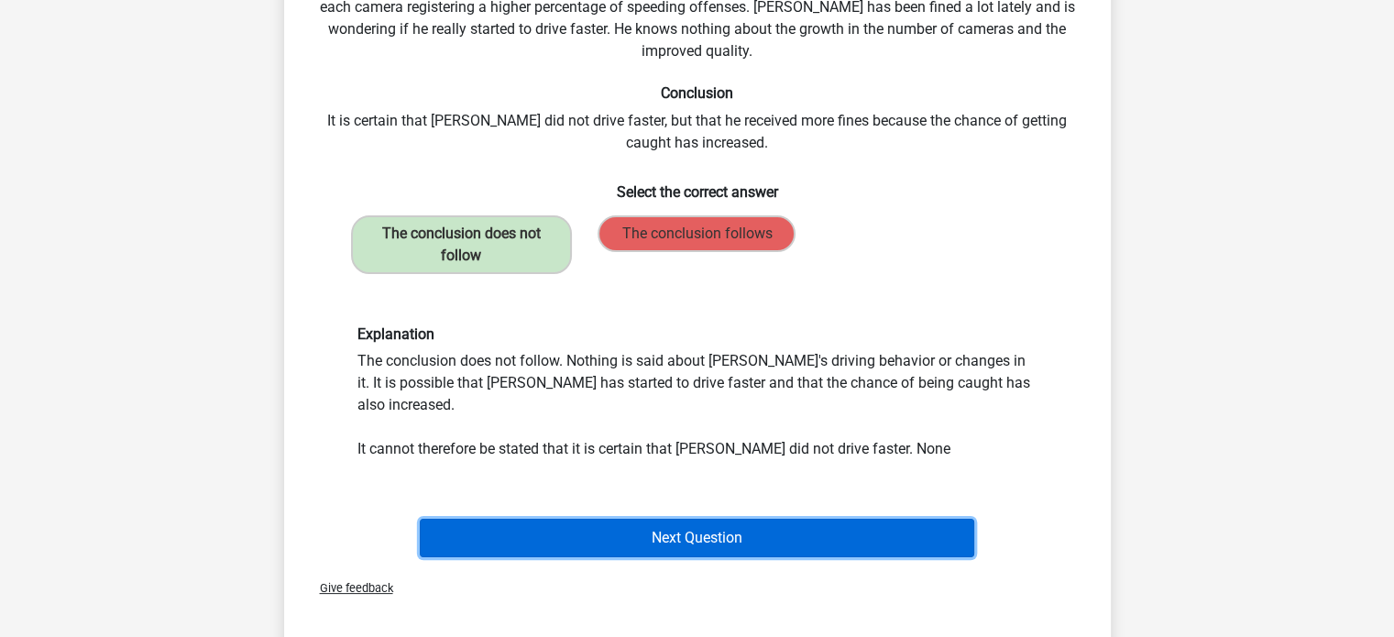
click at [776, 519] on button "Next Question" at bounding box center [697, 538] width 554 height 38
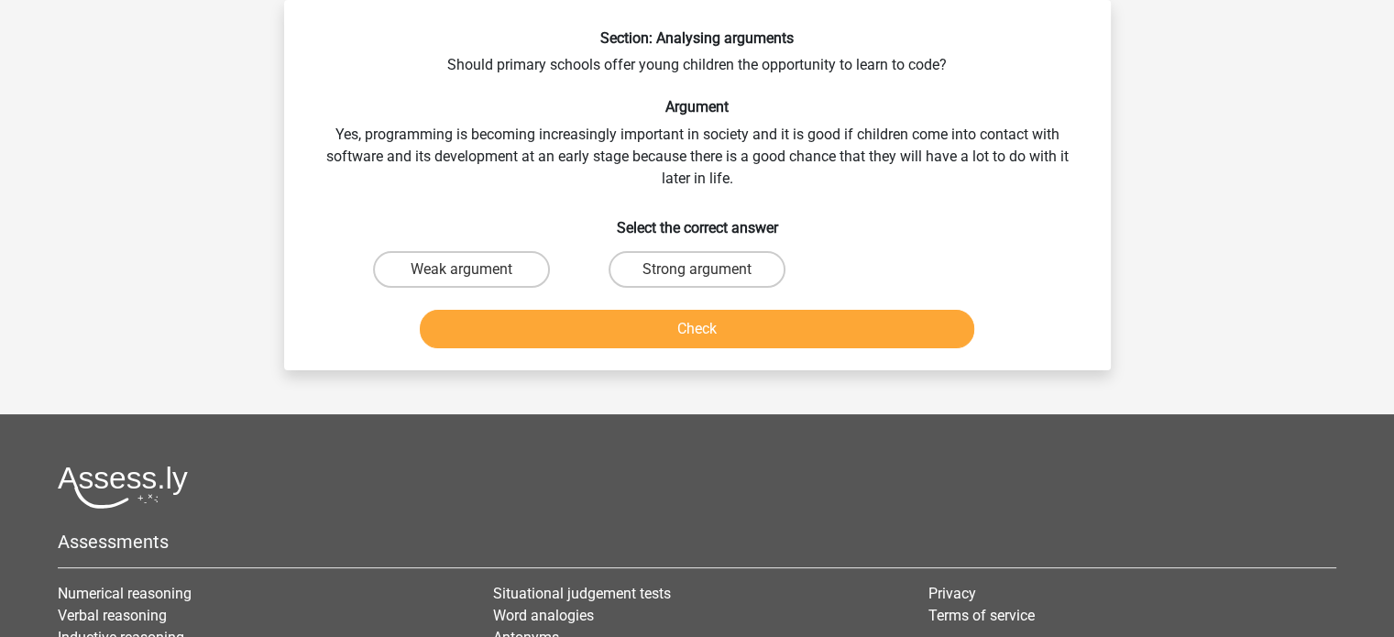
scroll to position [0, 0]
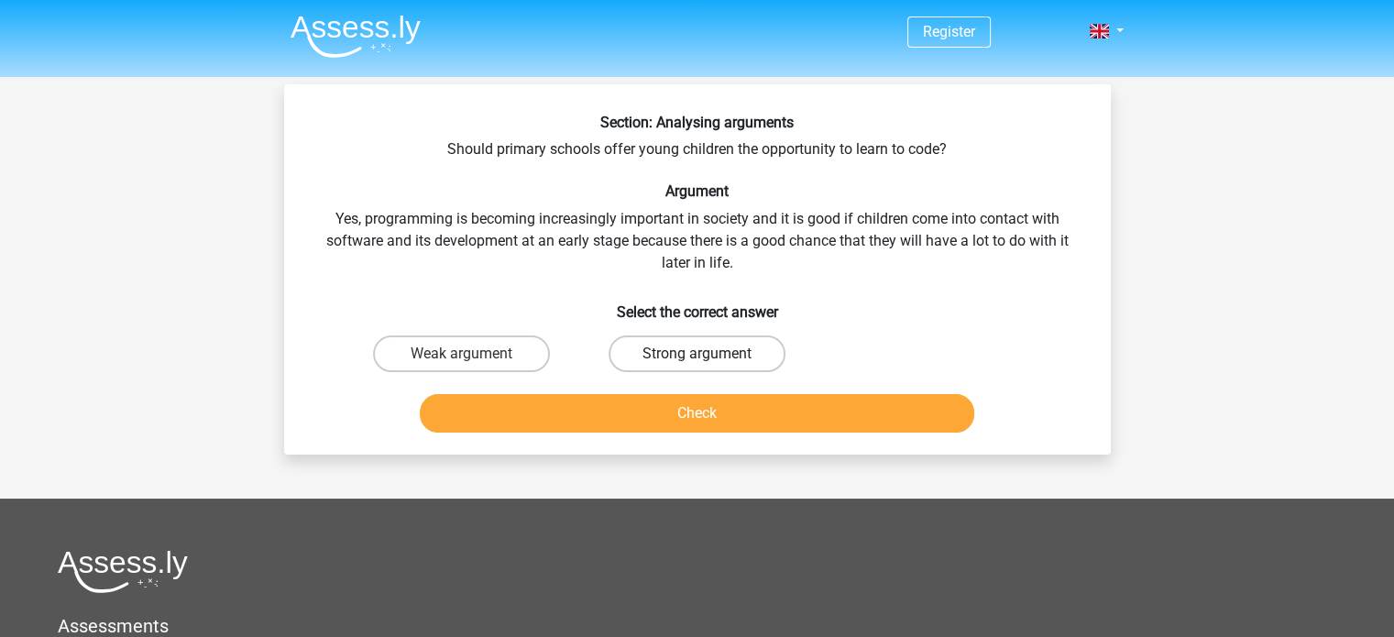
click at [701, 344] on label "Strong argument" at bounding box center [696, 353] width 177 height 37
click at [701, 354] on input "Strong argument" at bounding box center [702, 360] width 12 height 12
radio input "true"
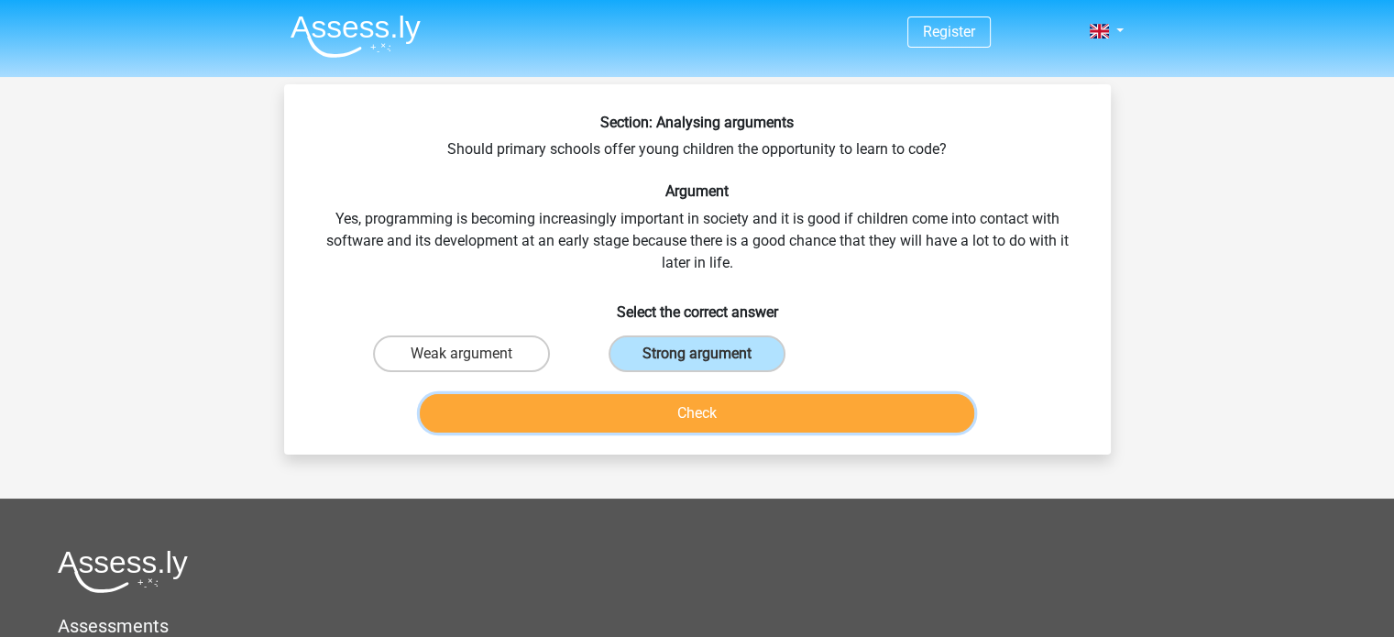
click at [702, 416] on button "Check" at bounding box center [697, 413] width 554 height 38
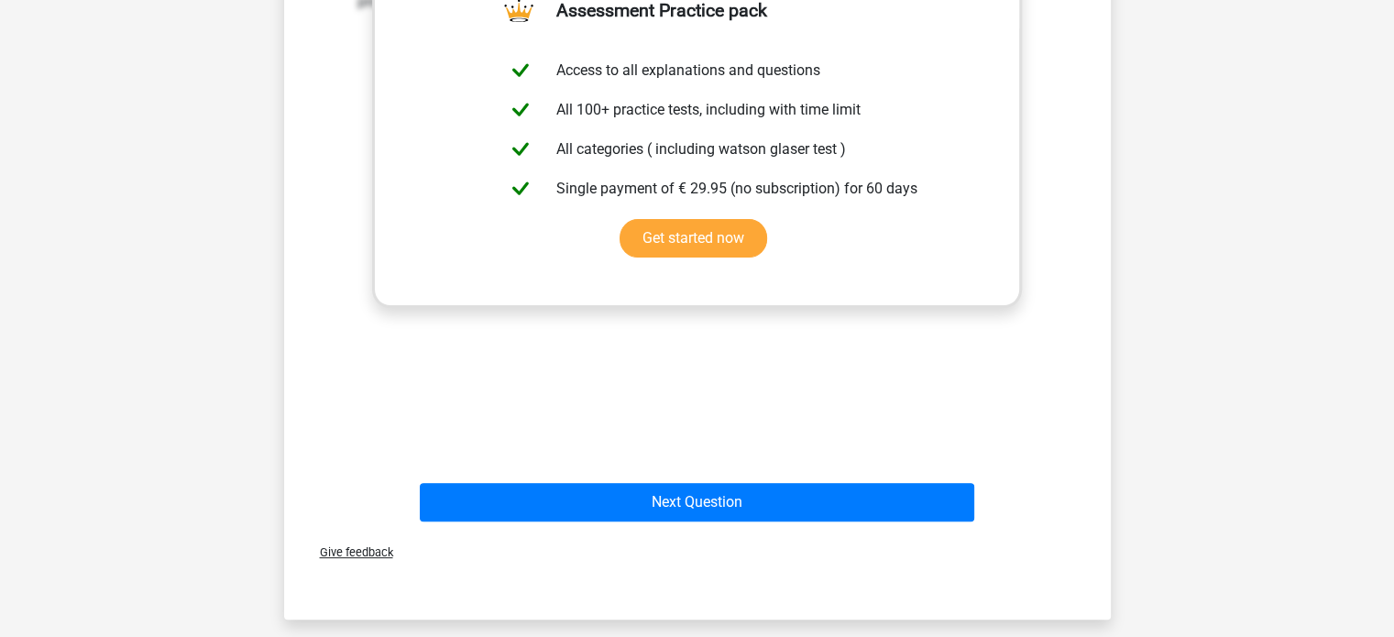
scroll to position [861, 0]
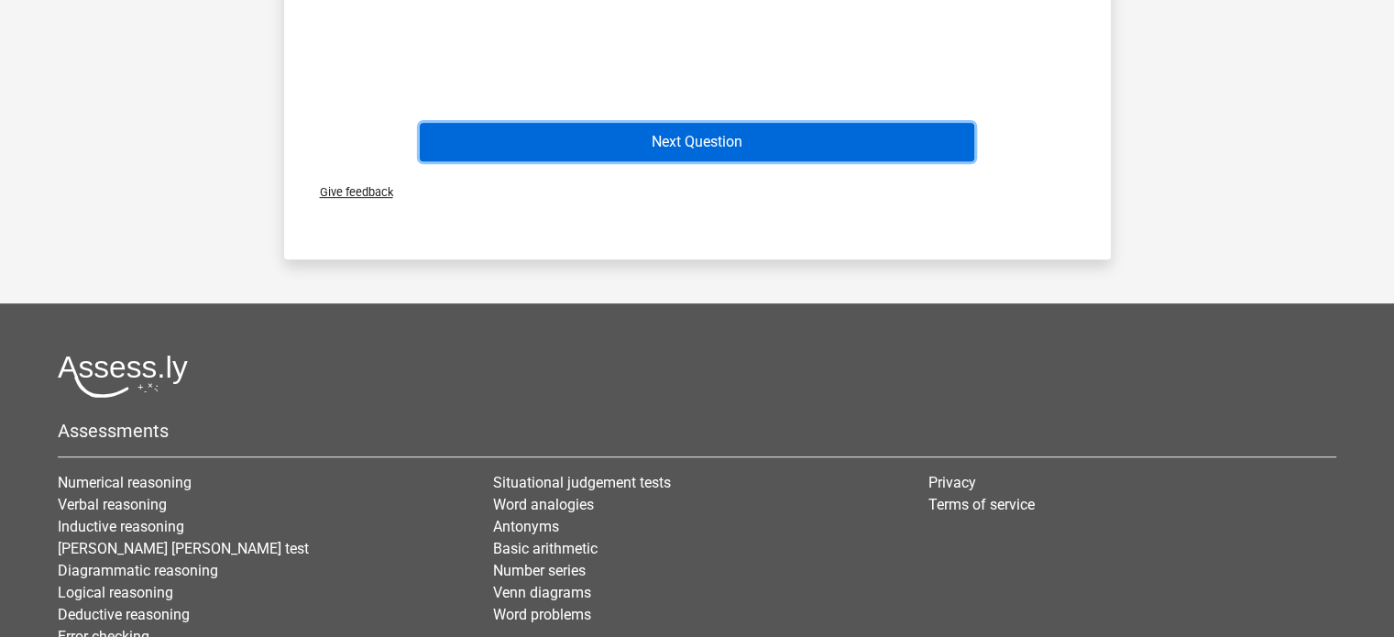
click at [726, 145] on button "Next Question" at bounding box center [697, 142] width 554 height 38
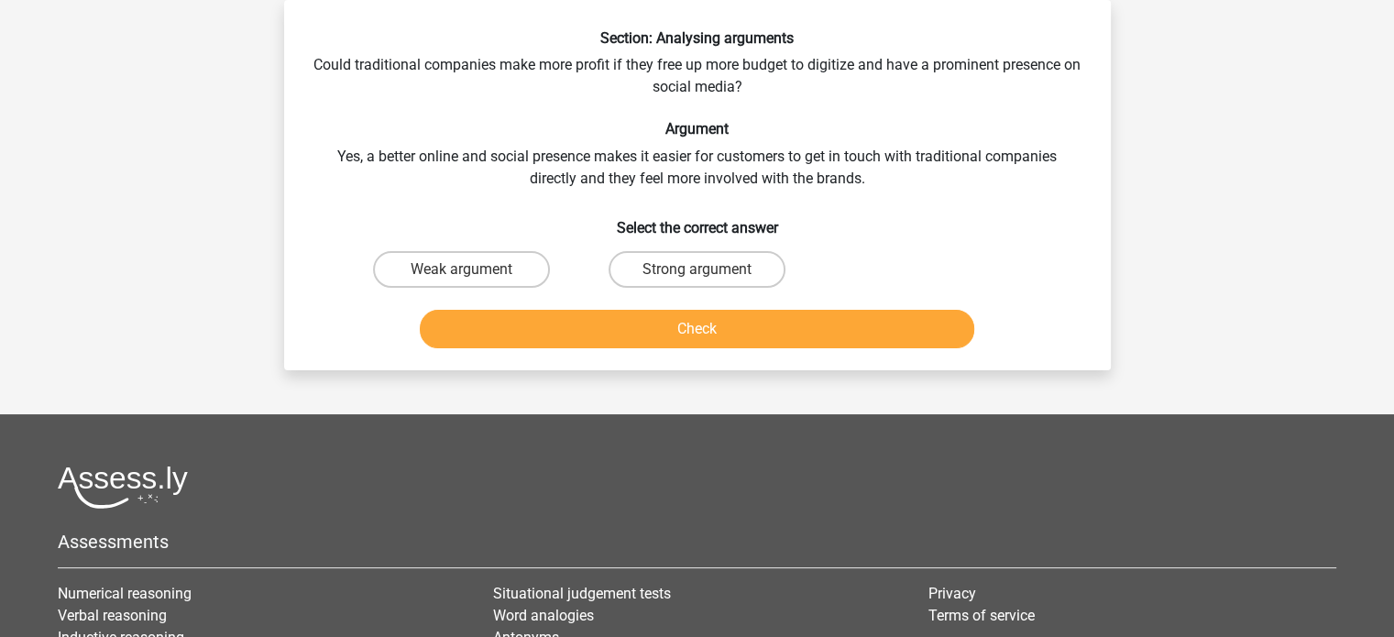
scroll to position [0, 0]
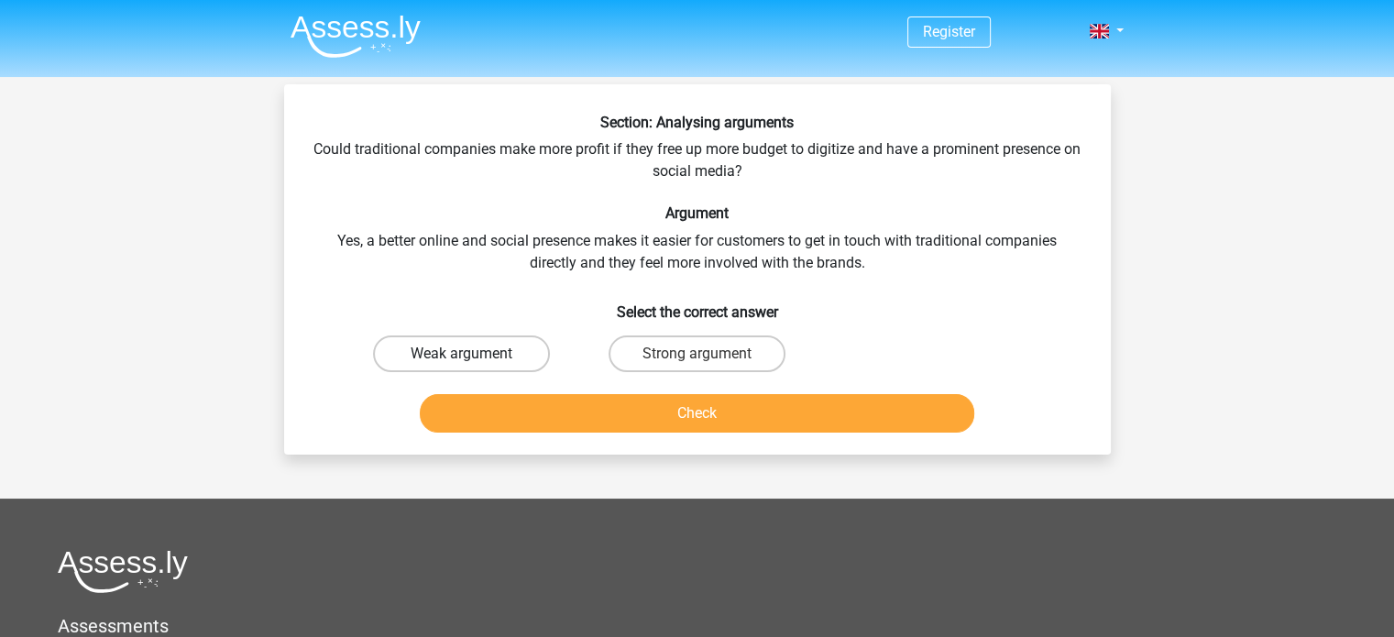
click at [476, 345] on label "Weak argument" at bounding box center [461, 353] width 177 height 37
click at [473, 354] on input "Weak argument" at bounding box center [467, 360] width 12 height 12
radio input "true"
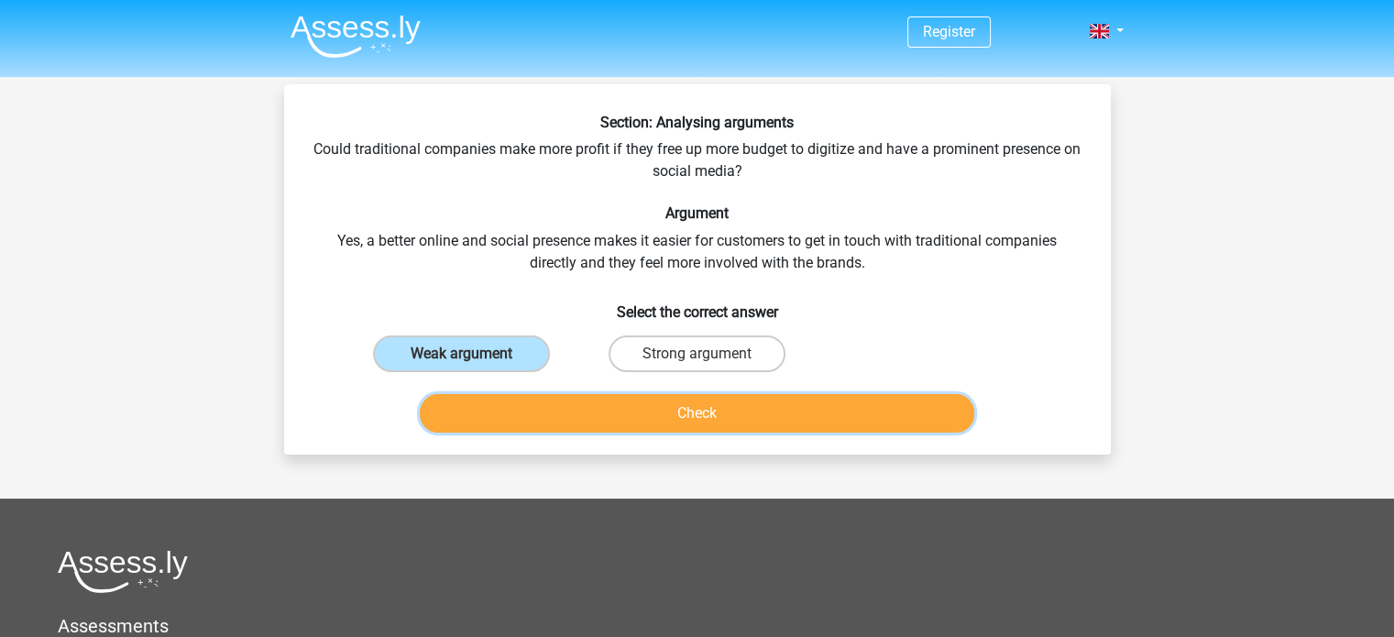
click at [514, 394] on button "Check" at bounding box center [697, 413] width 554 height 38
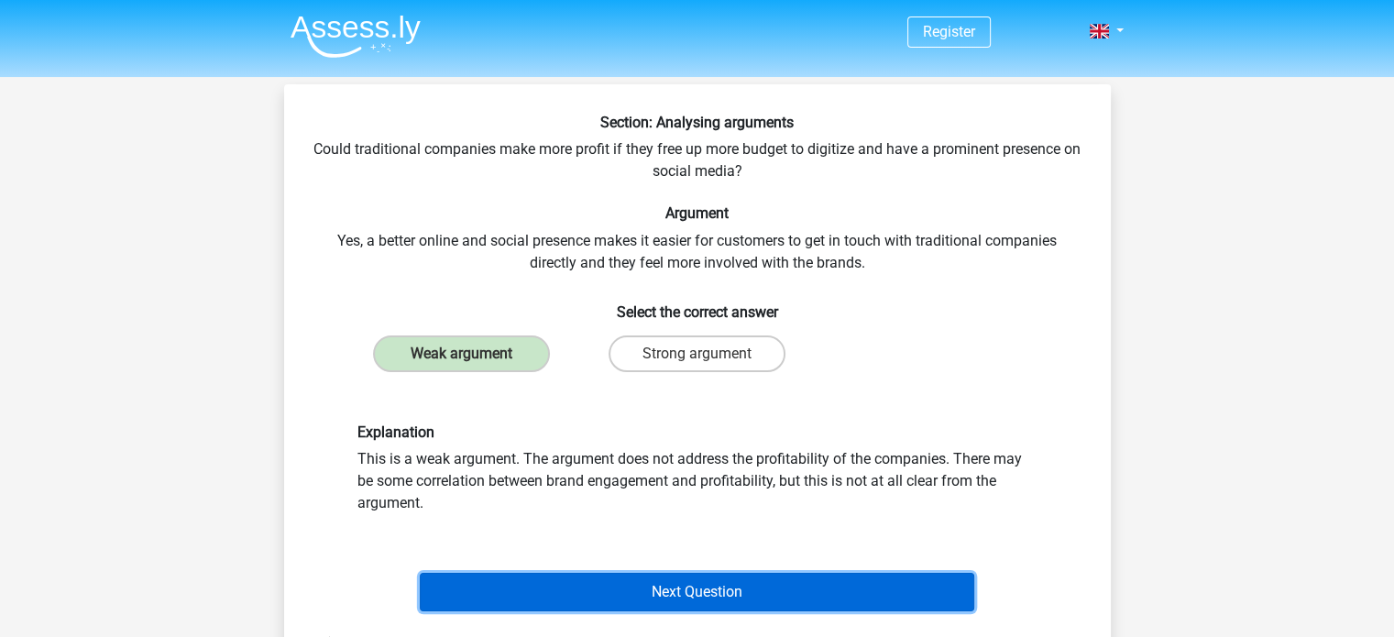
click at [672, 594] on button "Next Question" at bounding box center [697, 592] width 554 height 38
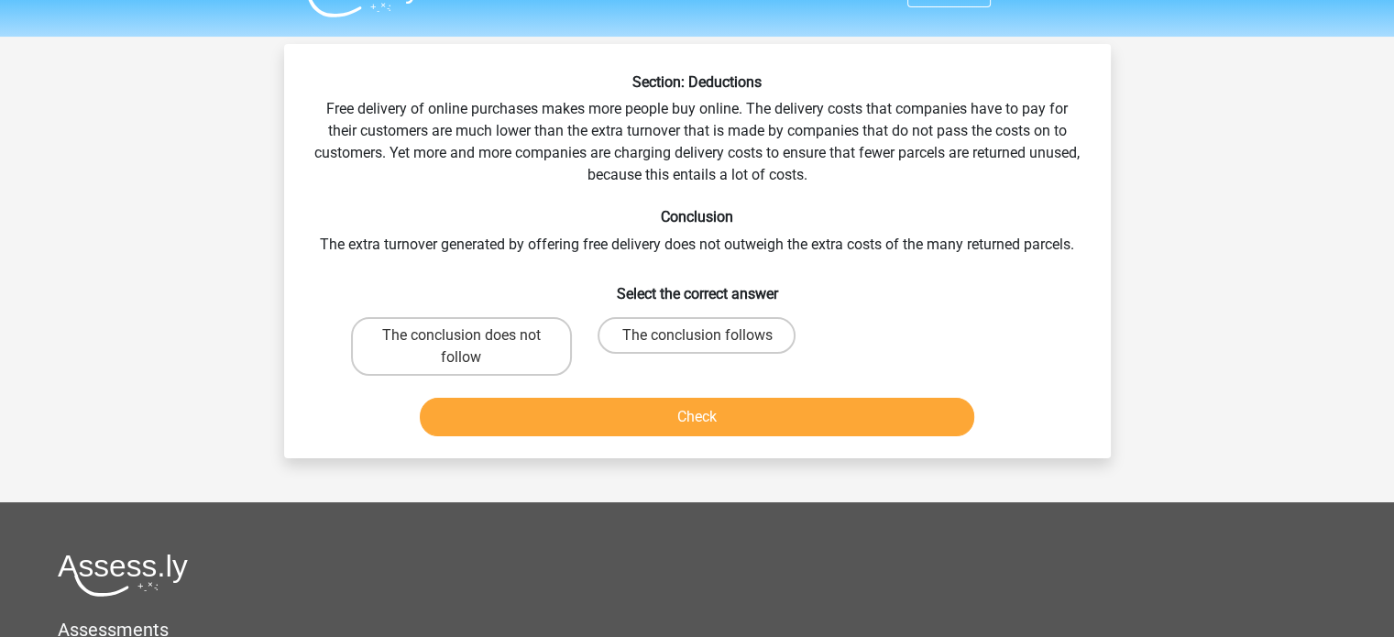
scroll to position [15, 0]
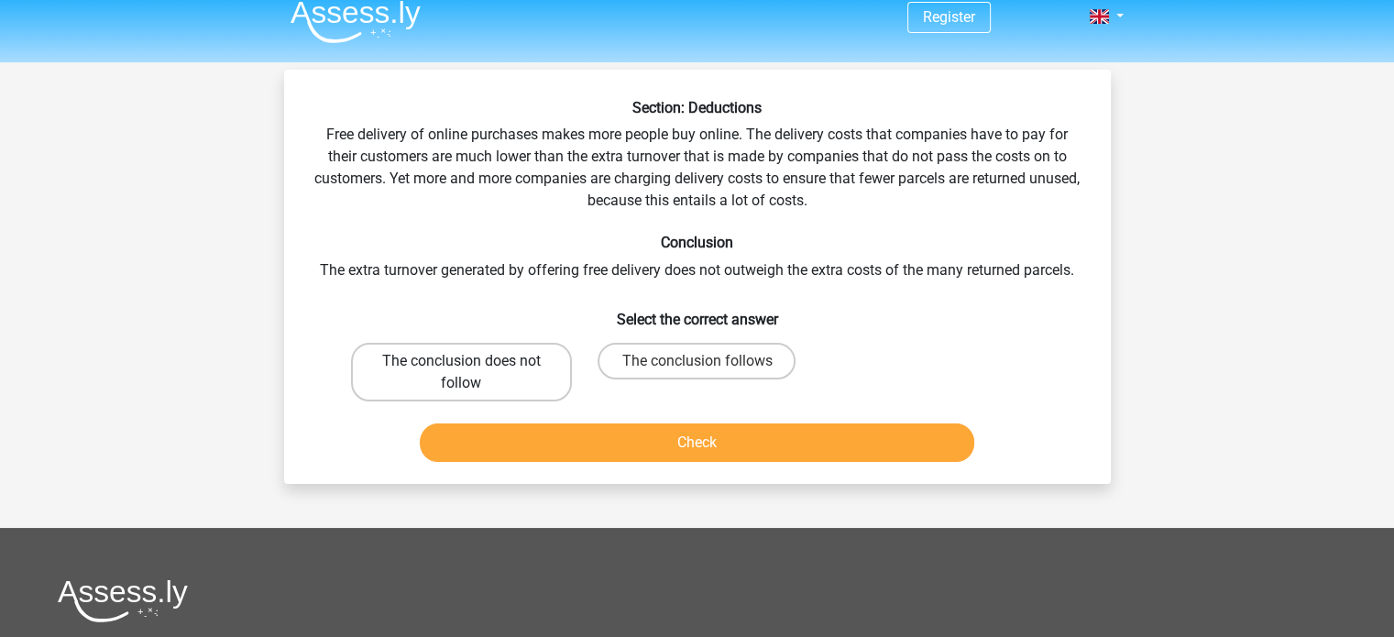
click at [487, 395] on label "The conclusion does not follow" at bounding box center [461, 372] width 221 height 59
click at [473, 373] on input "The conclusion does not follow" at bounding box center [467, 367] width 12 height 12
radio input "true"
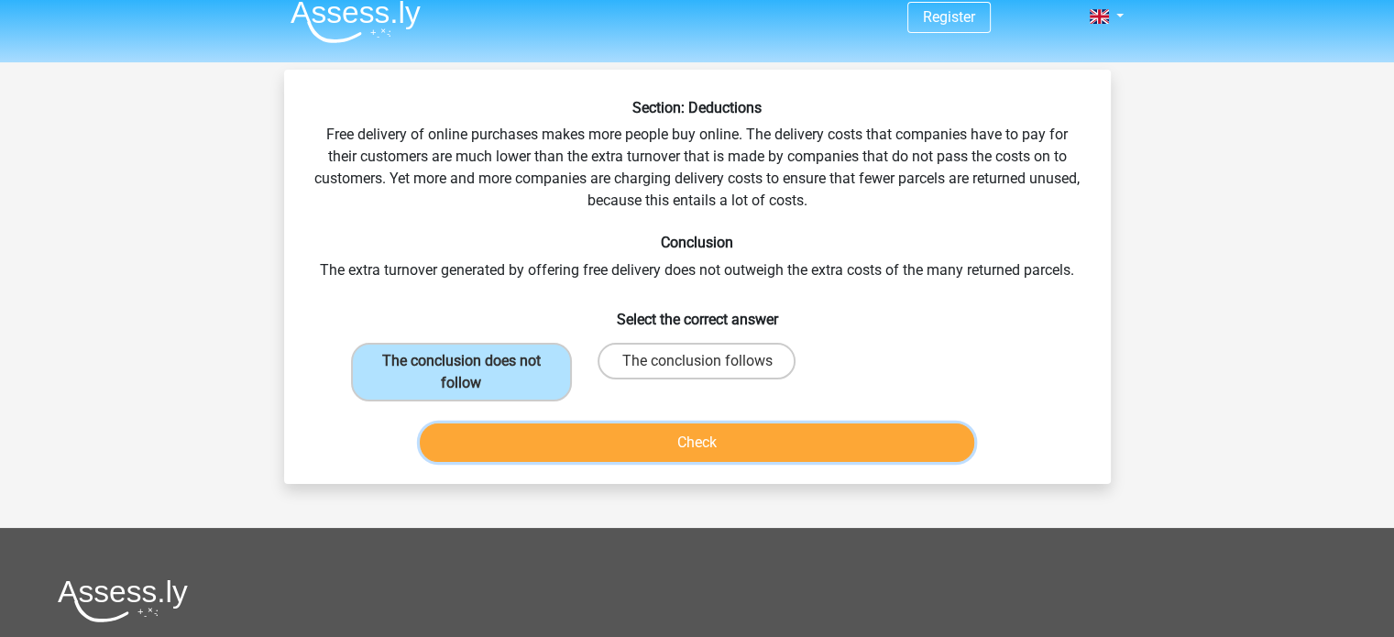
click at [566, 448] on button "Check" at bounding box center [697, 442] width 554 height 38
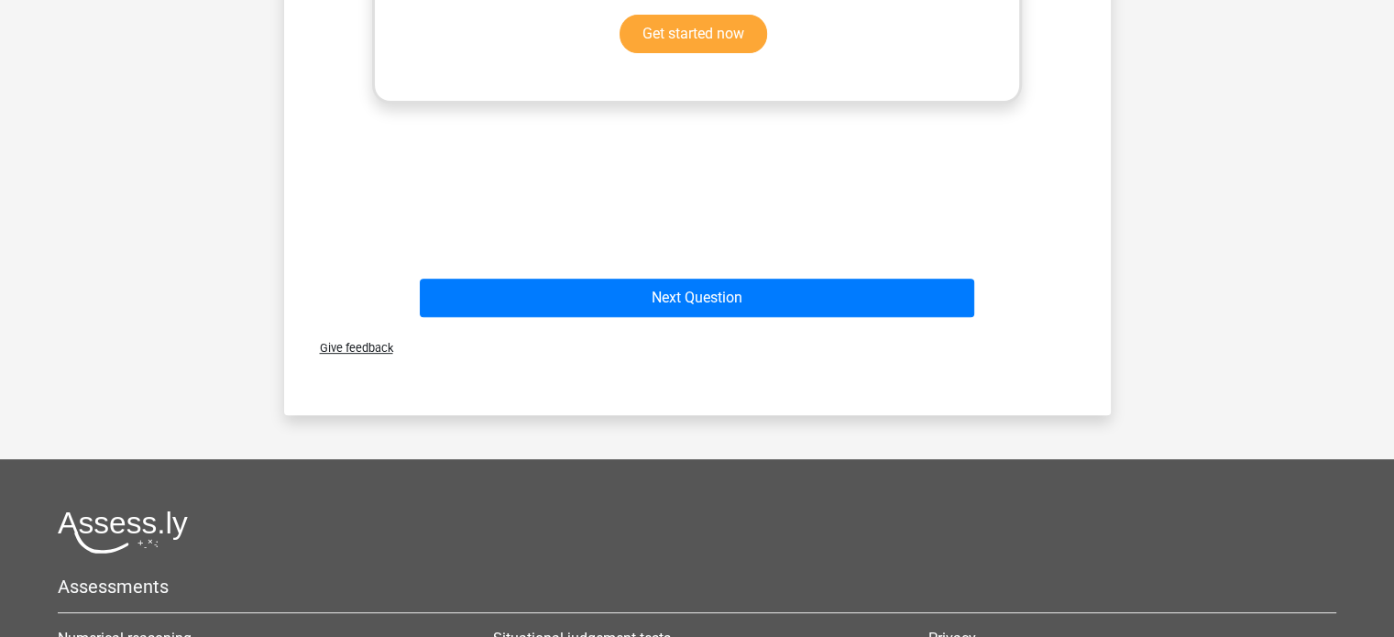
scroll to position [806, 0]
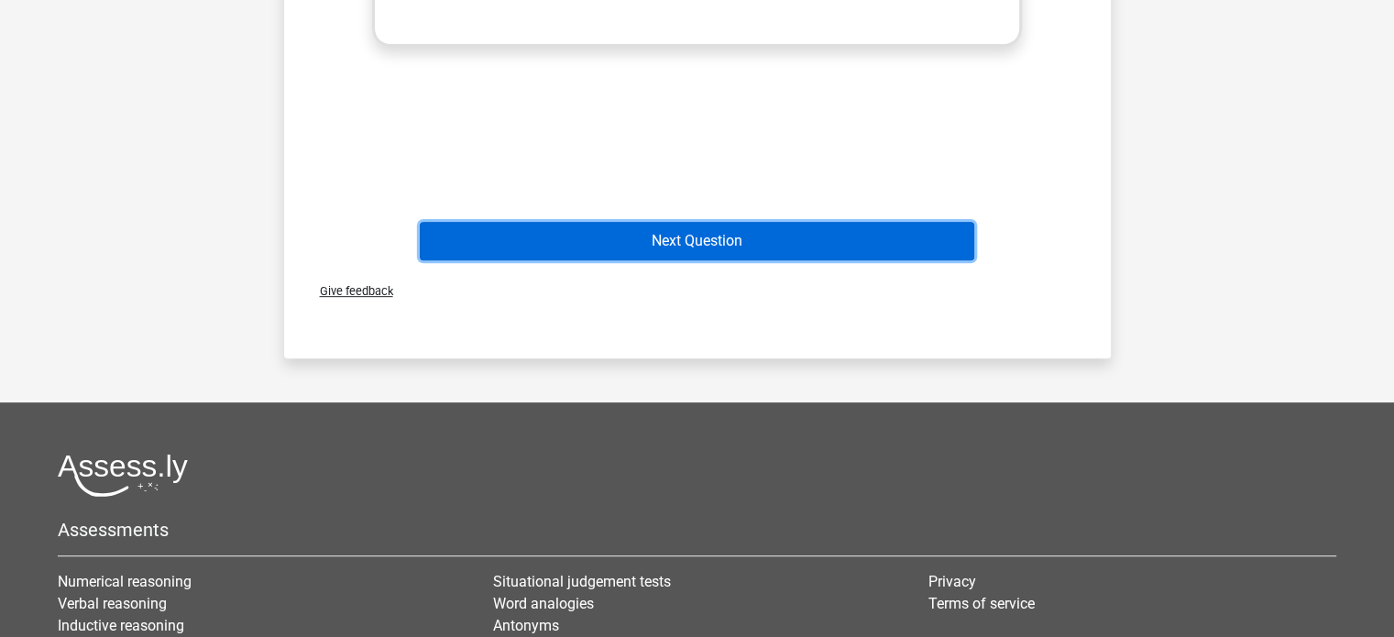
click at [678, 234] on button "Next Question" at bounding box center [697, 241] width 554 height 38
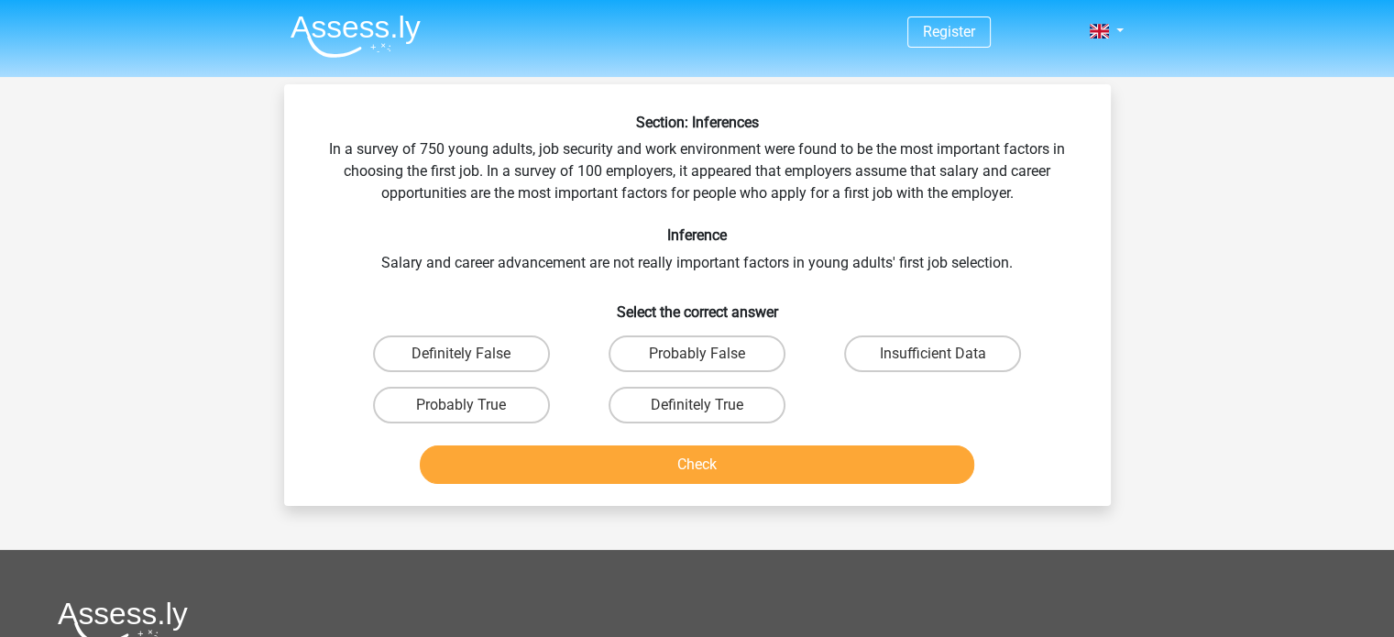
scroll to position [0, 0]
click at [491, 351] on label "Definitely False" at bounding box center [461, 353] width 177 height 37
click at [473, 354] on input "Definitely False" at bounding box center [467, 360] width 12 height 12
radio input "true"
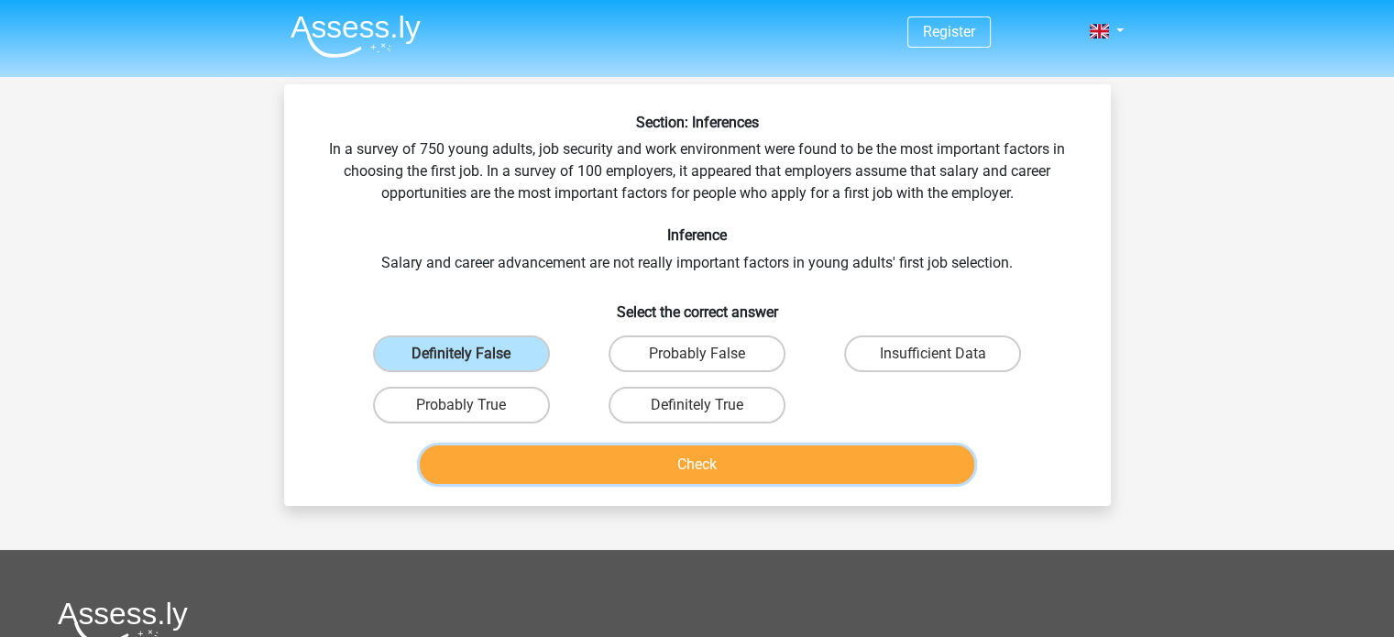
click at [561, 456] on button "Check" at bounding box center [697, 464] width 554 height 38
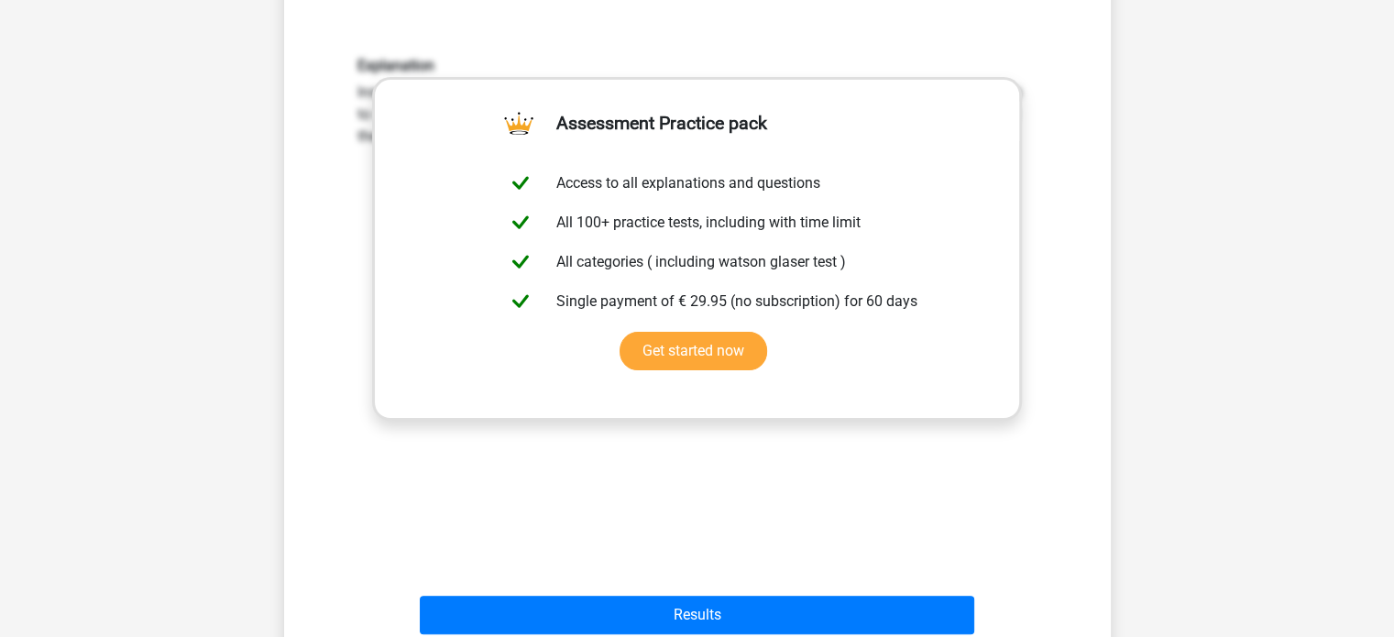
scroll to position [457, 0]
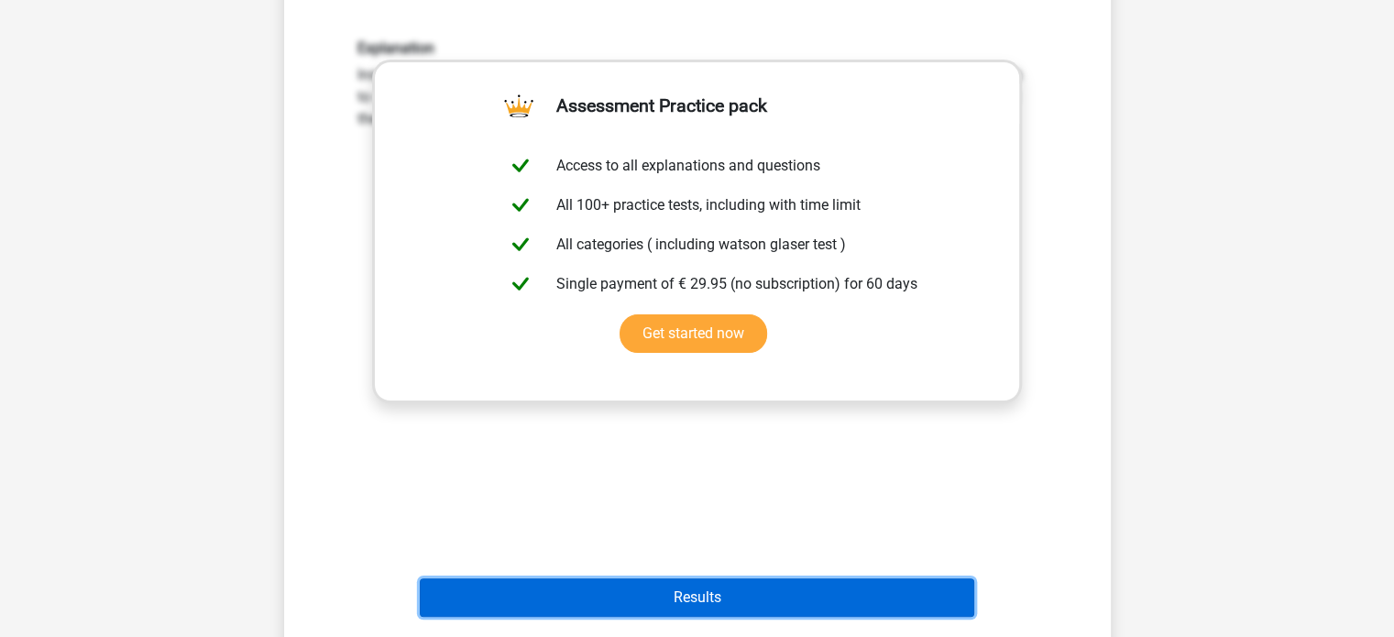
click at [660, 586] on button "Results" at bounding box center [697, 597] width 554 height 38
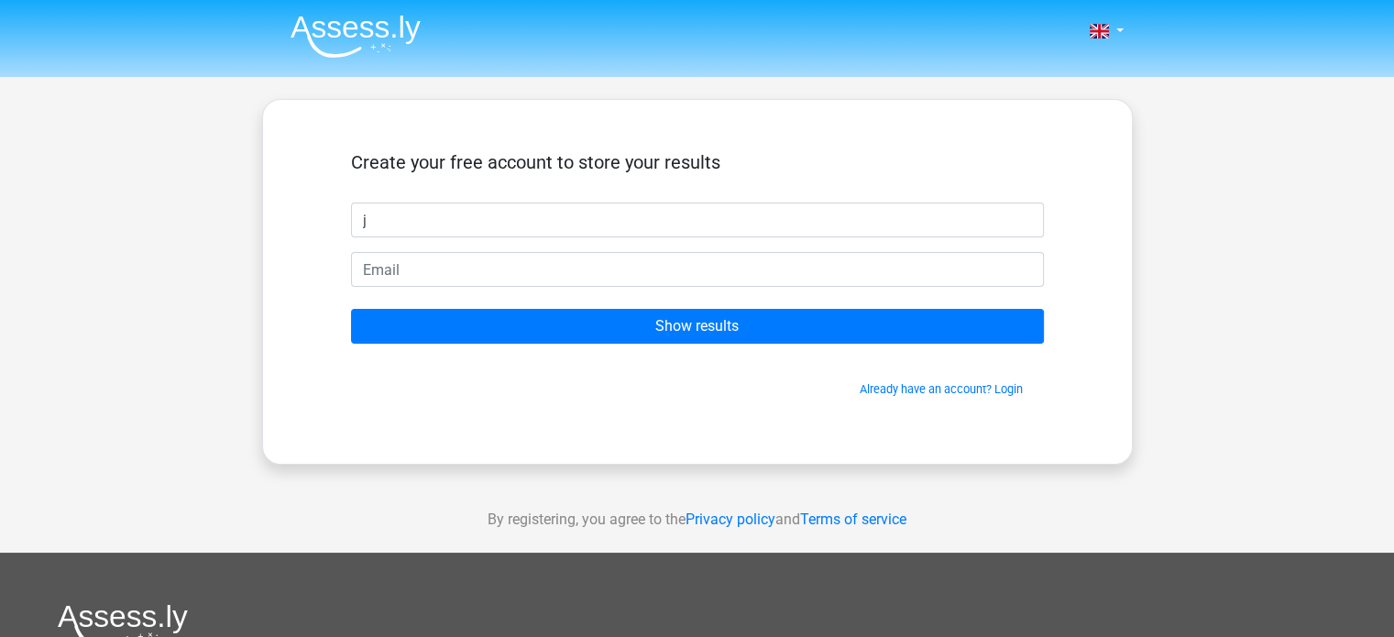
type input "j"
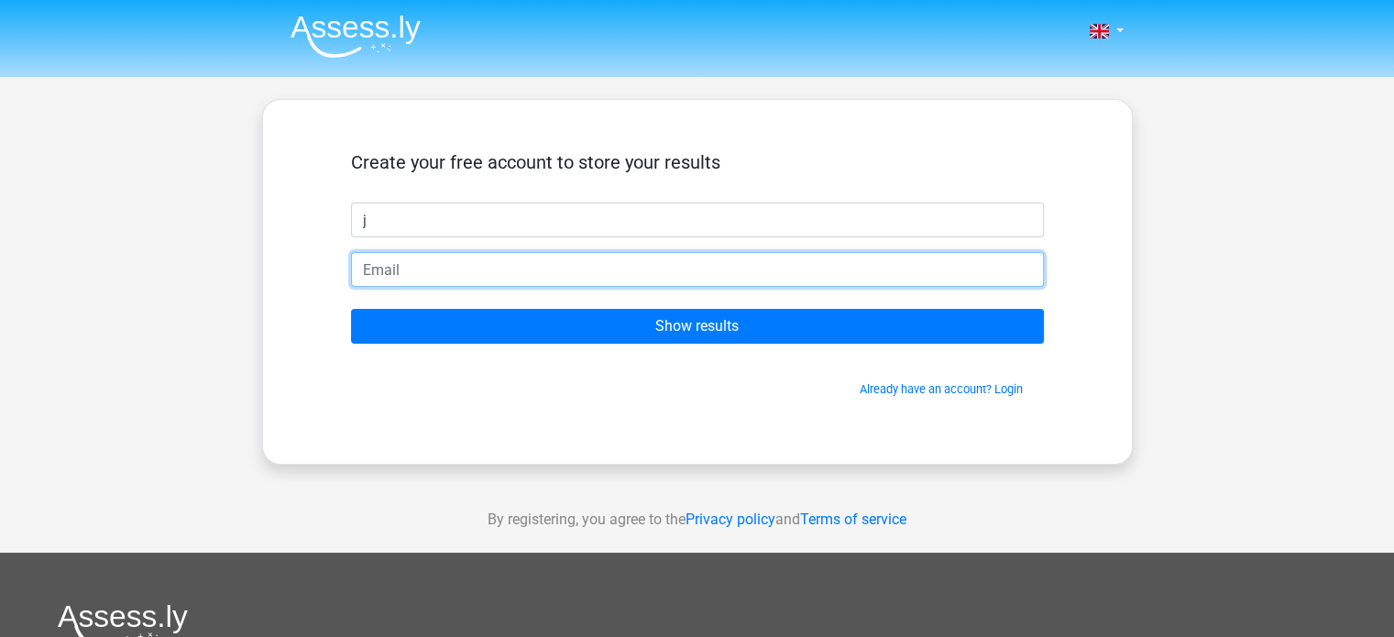
click at [623, 283] on input "email" at bounding box center [697, 269] width 693 height 35
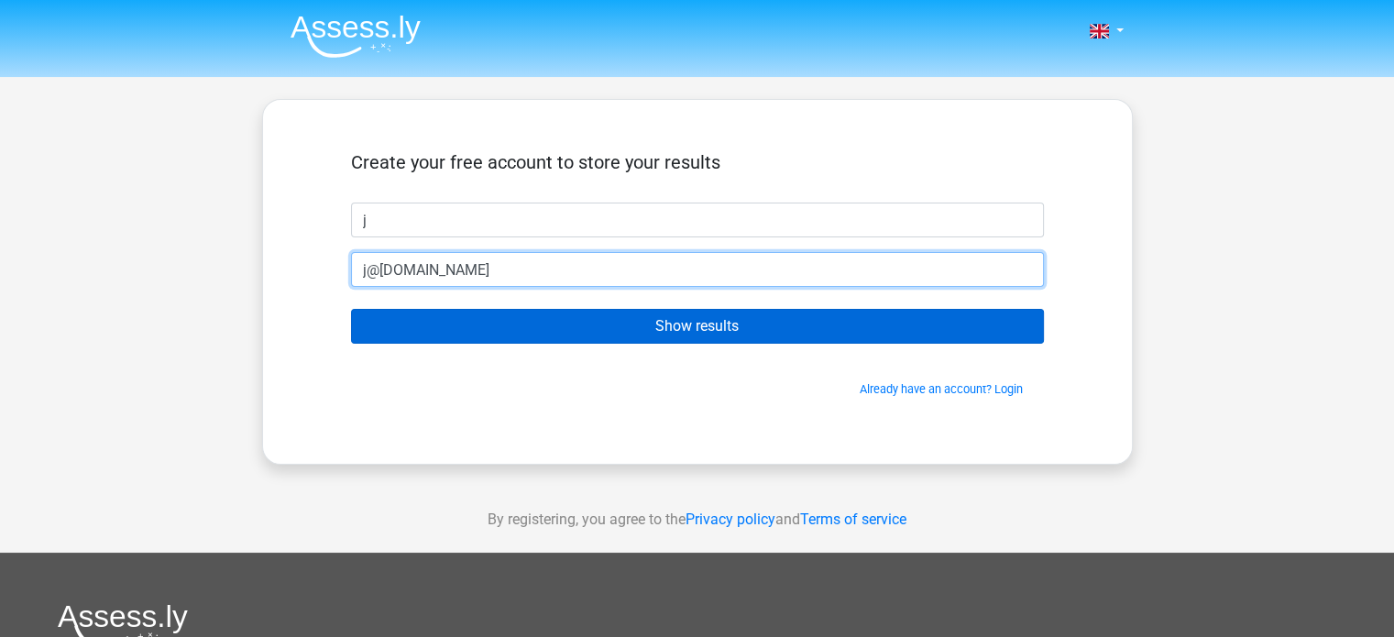
type input "j@gmail.com"
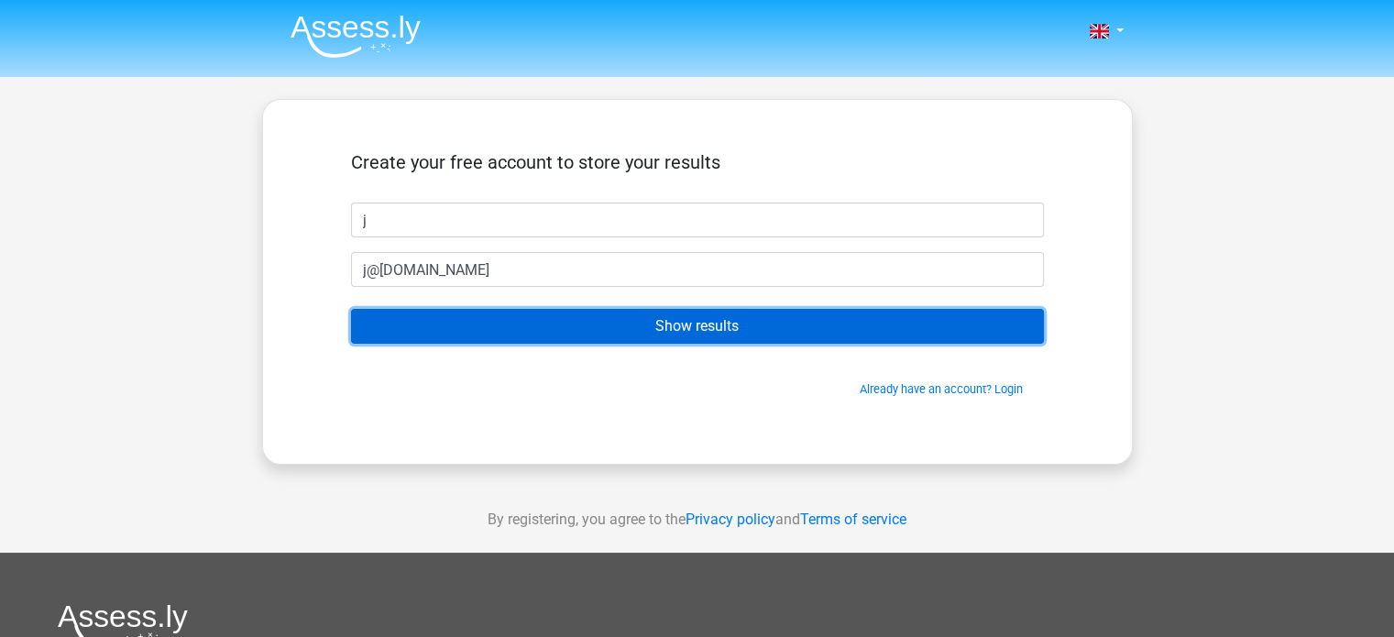
click at [641, 319] on input "Show results" at bounding box center [697, 326] width 693 height 35
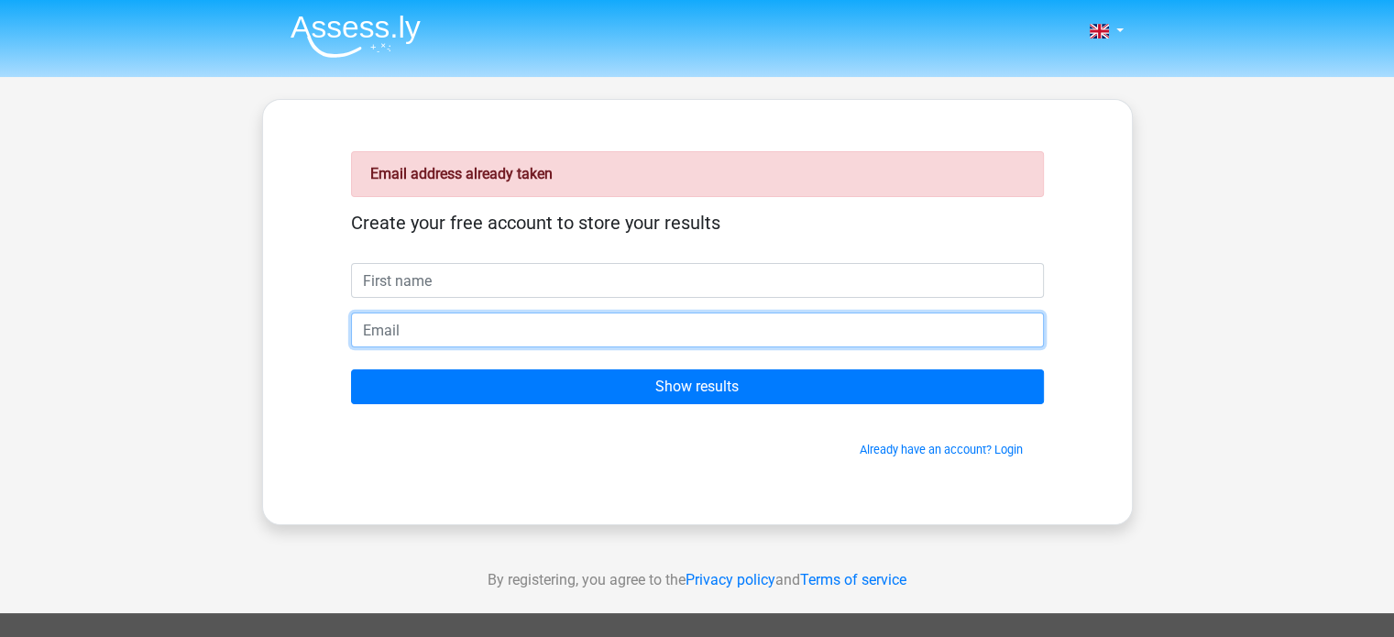
click at [542, 335] on input "email" at bounding box center [697, 329] width 693 height 35
type input "e"
type input "[EMAIL_ADDRESS][DOMAIN_NAME]"
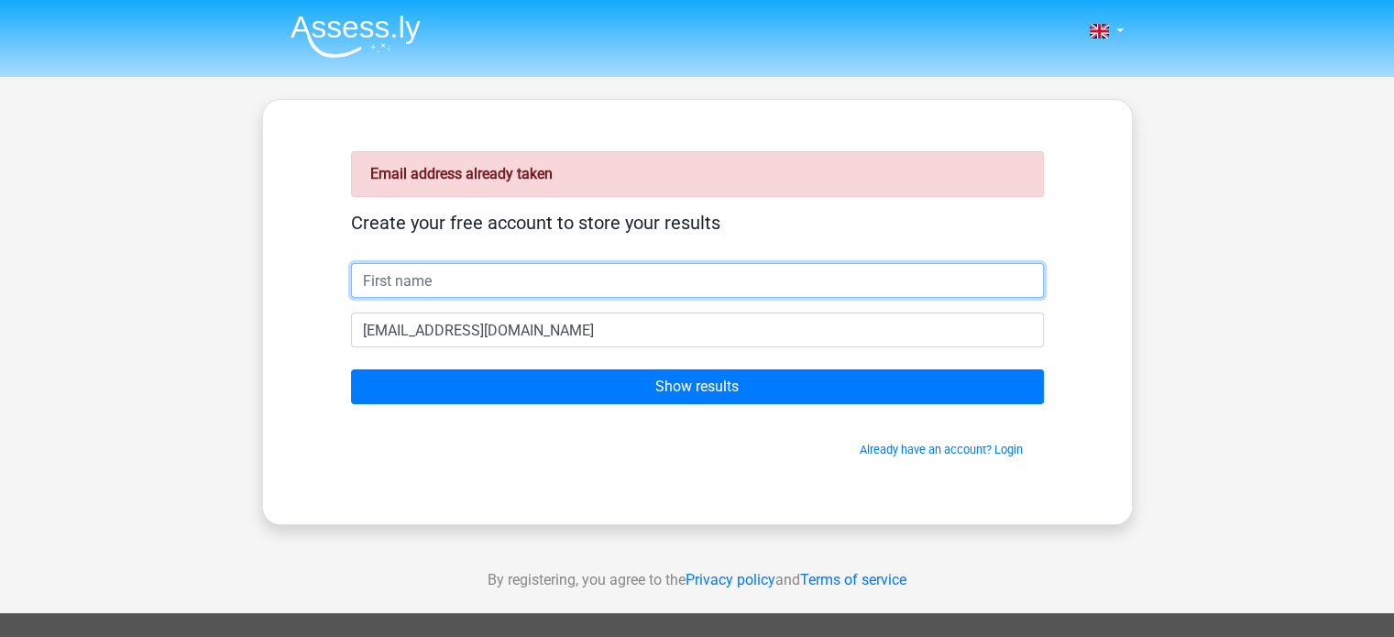
click at [587, 282] on input "text" at bounding box center [697, 280] width 693 height 35
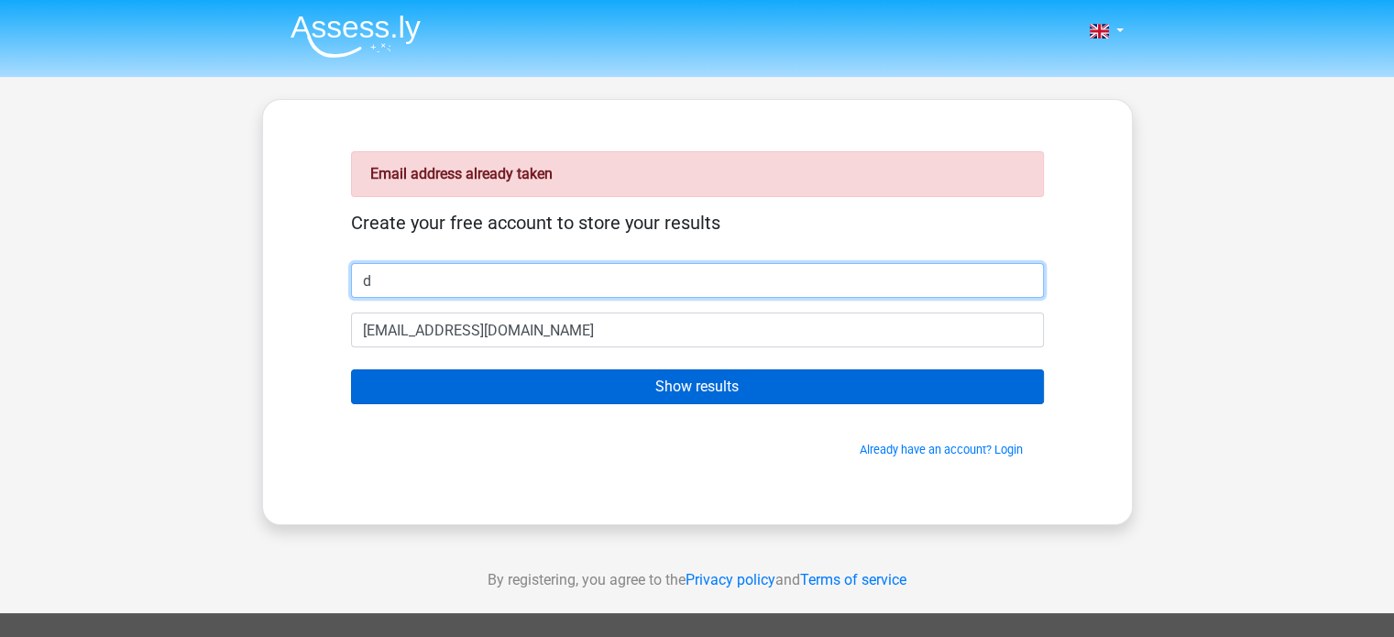
type input "d"
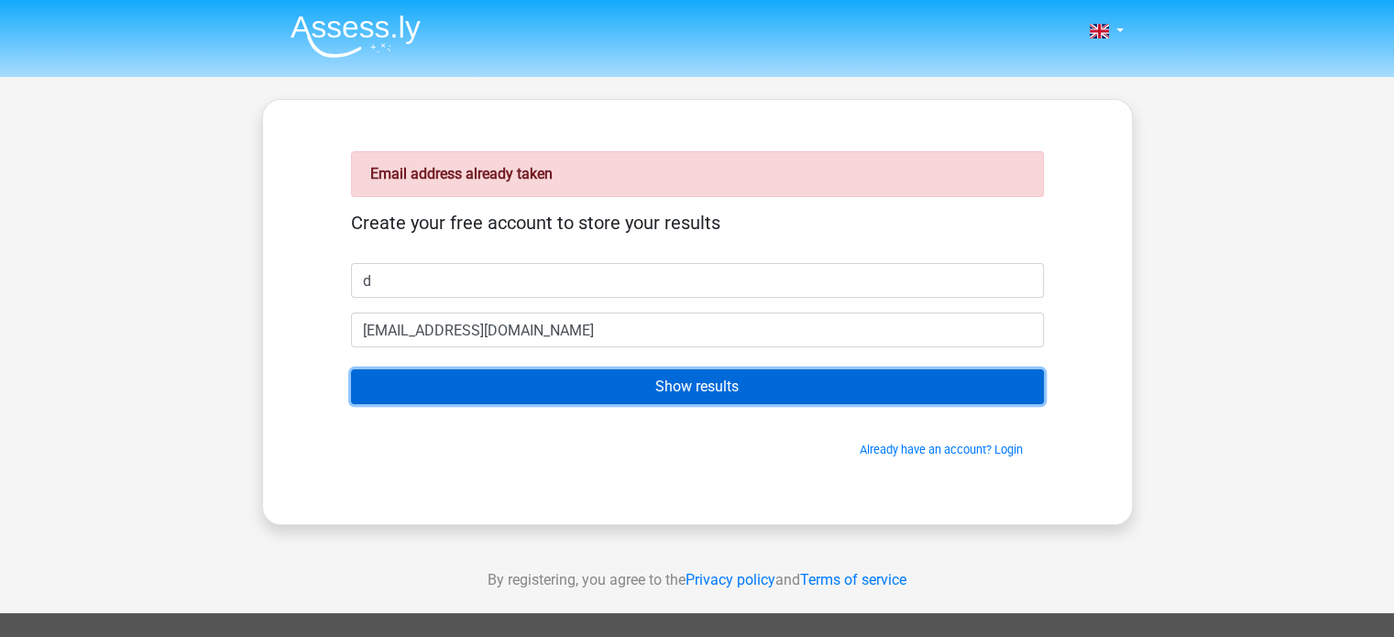
click at [631, 399] on input "Show results" at bounding box center [697, 386] width 693 height 35
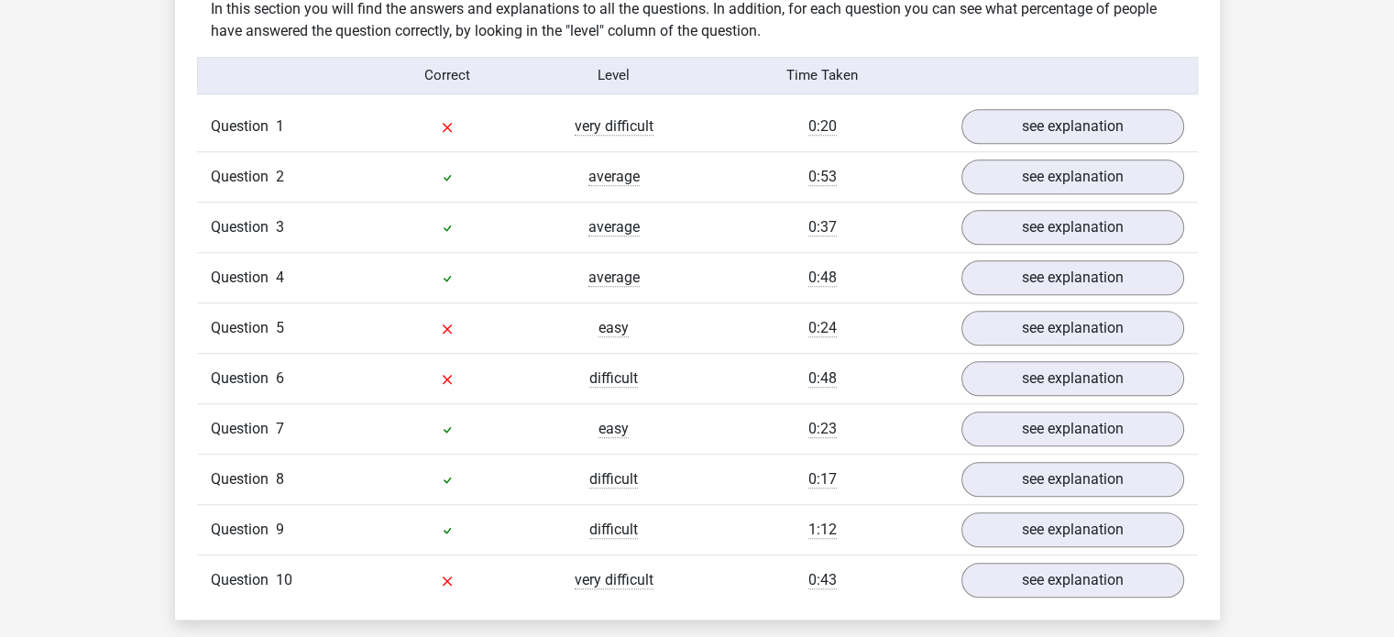
scroll to position [1451, 0]
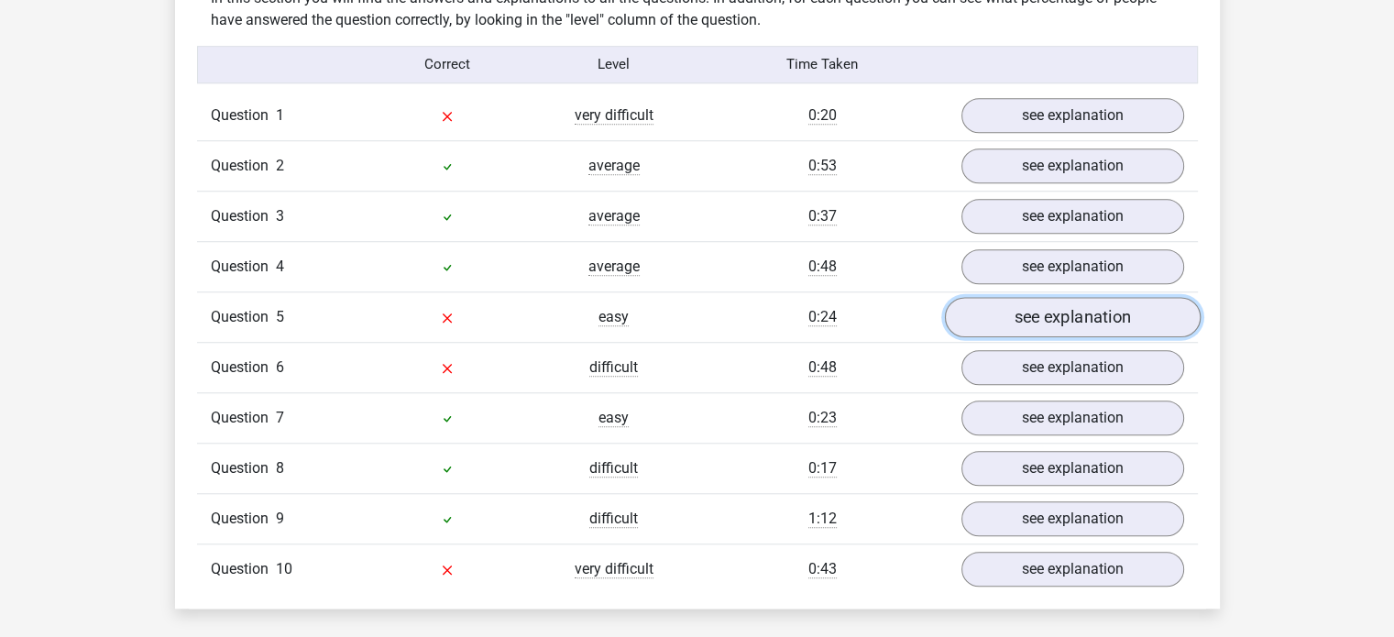
click at [1042, 309] on link "see explanation" at bounding box center [1072, 317] width 256 height 40
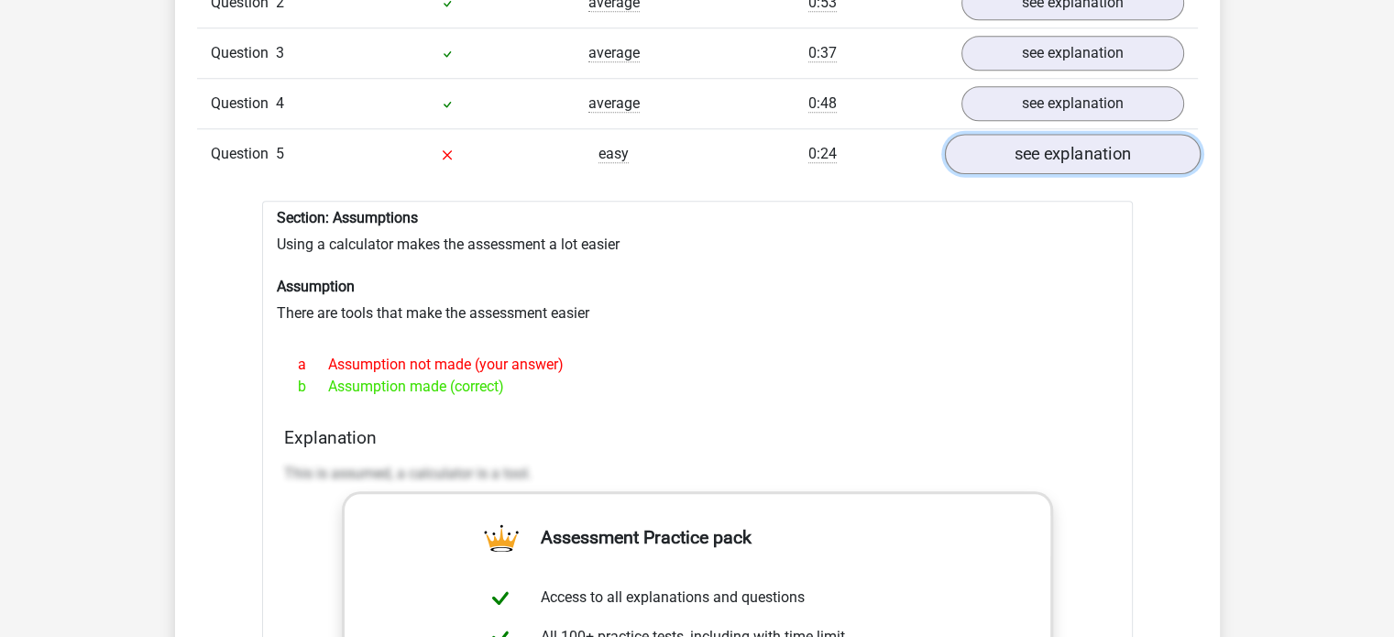
scroll to position [1616, 0]
click at [1086, 159] on link "see explanation" at bounding box center [1072, 152] width 256 height 40
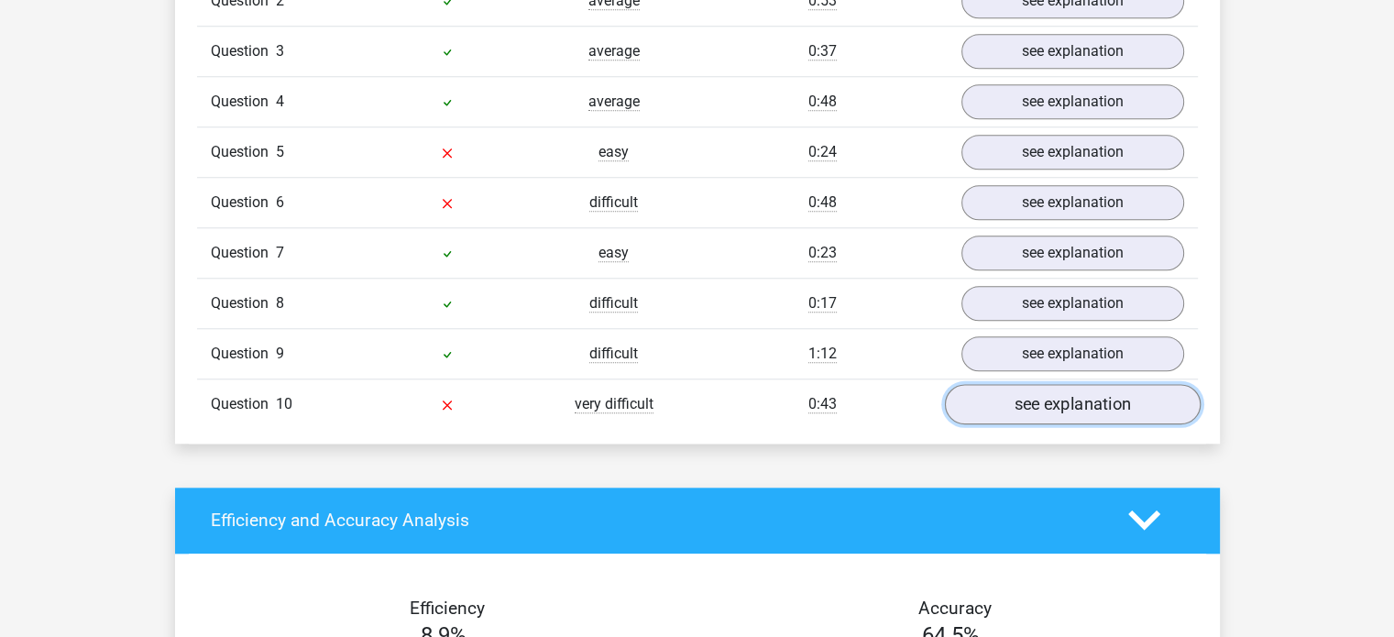
click at [1041, 392] on link "see explanation" at bounding box center [1072, 404] width 256 height 40
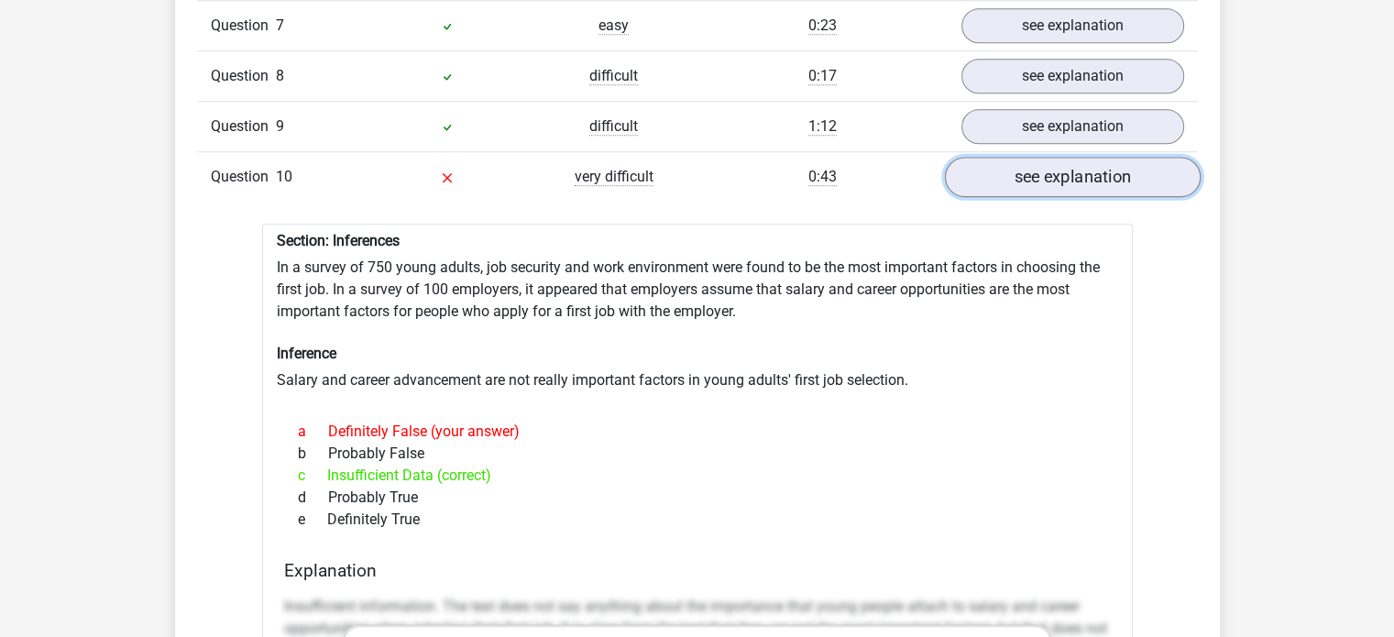
scroll to position [1844, 0]
click at [1076, 164] on link "see explanation" at bounding box center [1072, 177] width 256 height 40
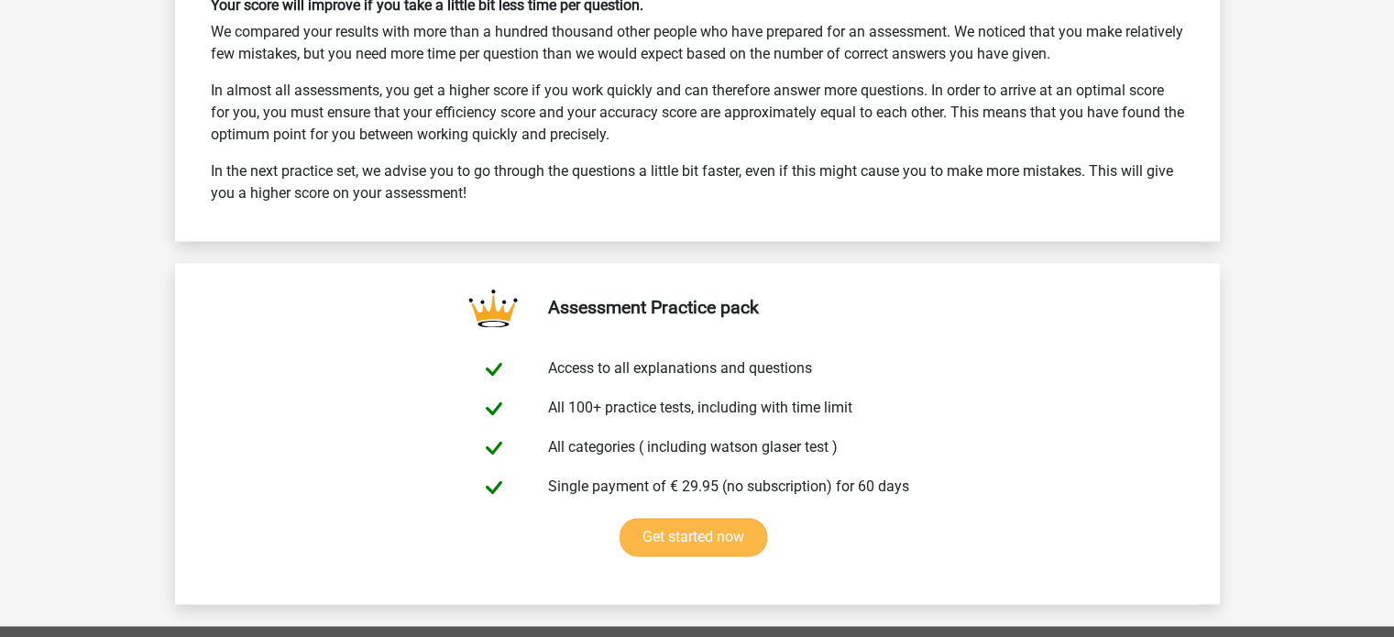
scroll to position [2811, 0]
